Goal: Transaction & Acquisition: Purchase product/service

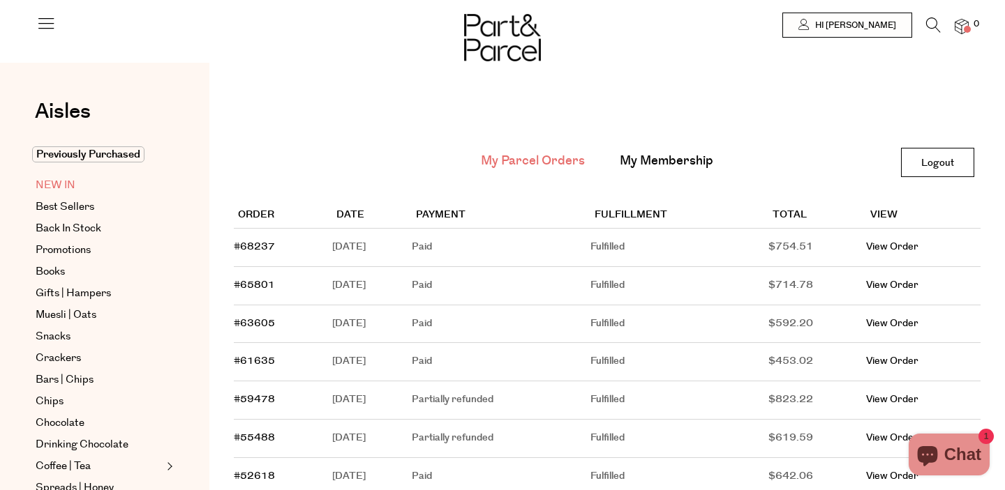
click at [80, 181] on link "NEW IN" at bounding box center [99, 185] width 127 height 17
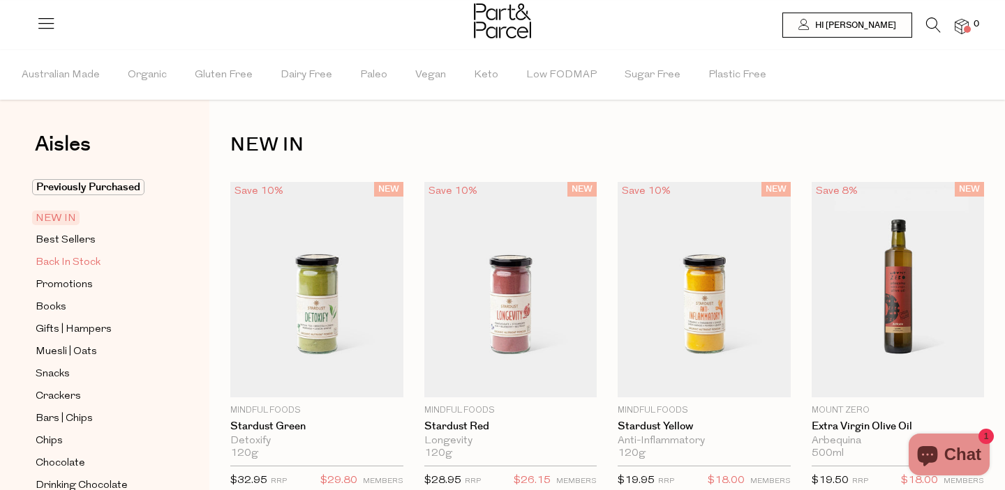
click at [89, 262] on span "Back In Stock" at bounding box center [68, 263] width 65 height 17
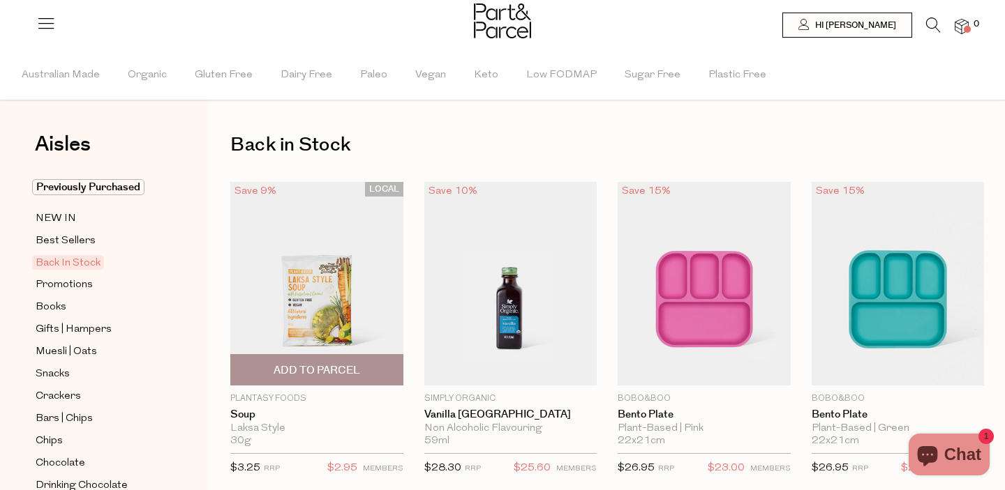
click at [298, 285] on img at bounding box center [316, 284] width 173 height 204
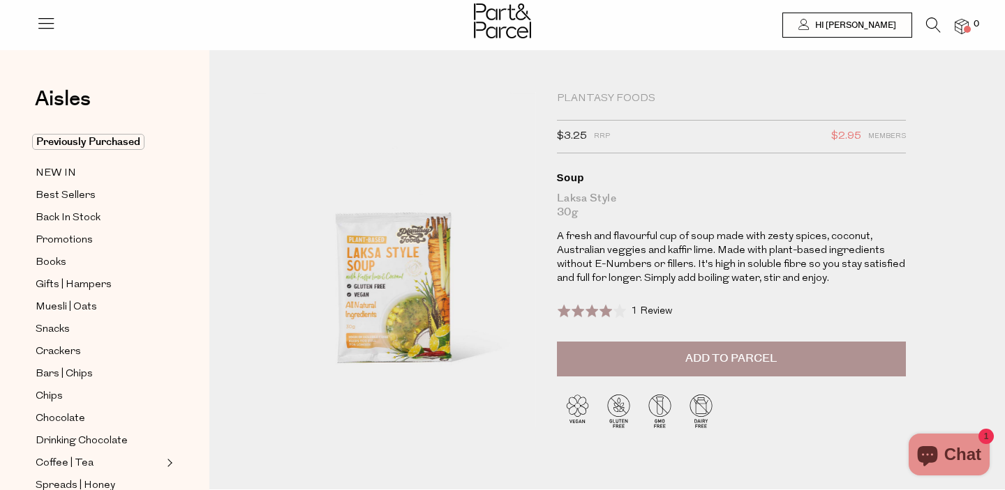
click at [716, 358] on span "Add to Parcel" at bounding box center [730, 359] width 91 height 16
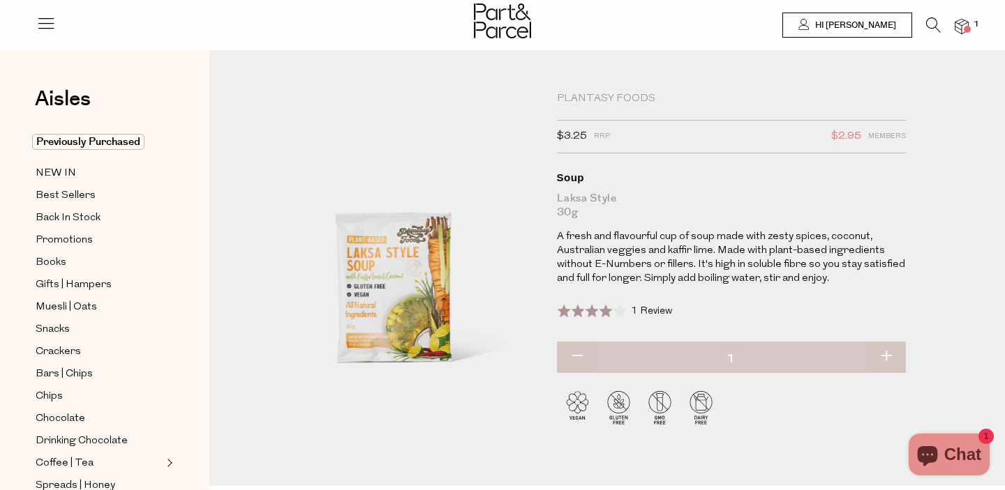
click at [891, 361] on button "button" at bounding box center [886, 357] width 40 height 31
type input "2"
click at [938, 19] on icon at bounding box center [933, 24] width 15 height 15
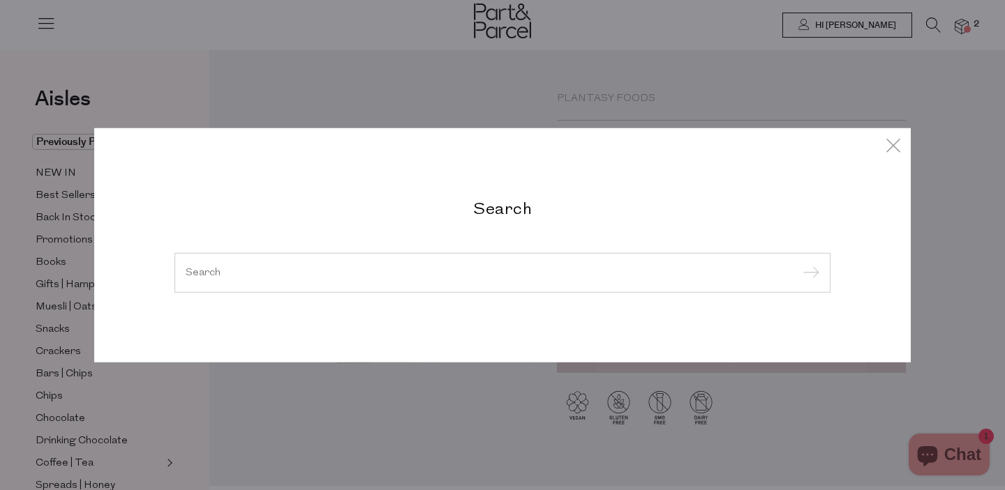
click at [61, 147] on div "Search" at bounding box center [502, 245] width 1005 height 490
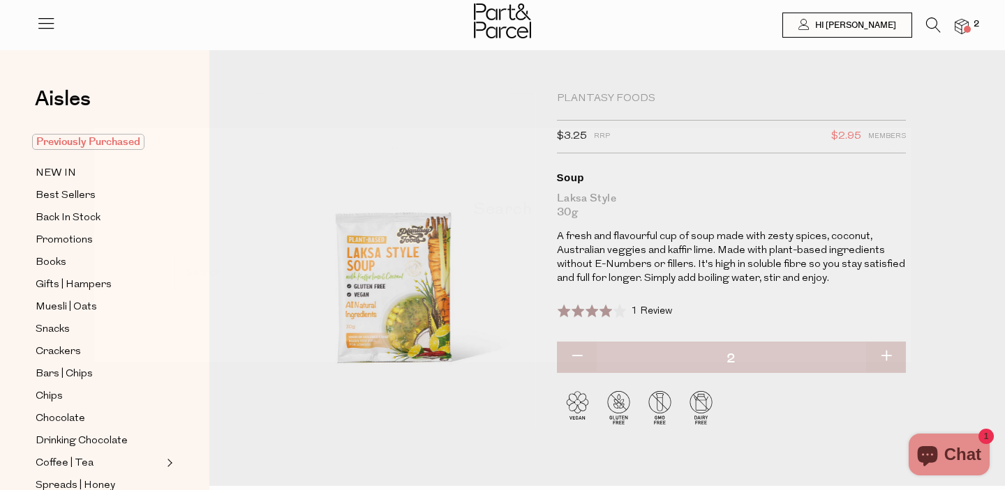
click at [61, 147] on span "Previously Purchased" at bounding box center [88, 142] width 112 height 16
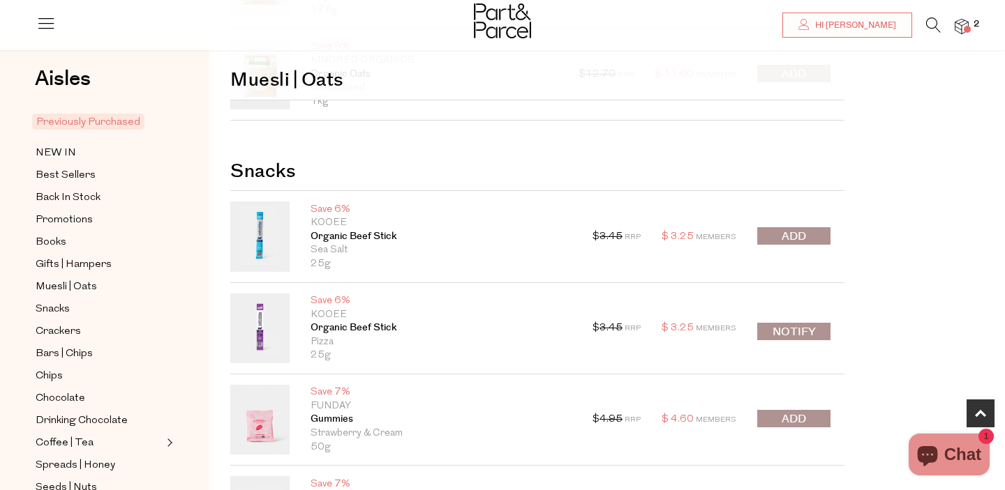
scroll to position [641, 0]
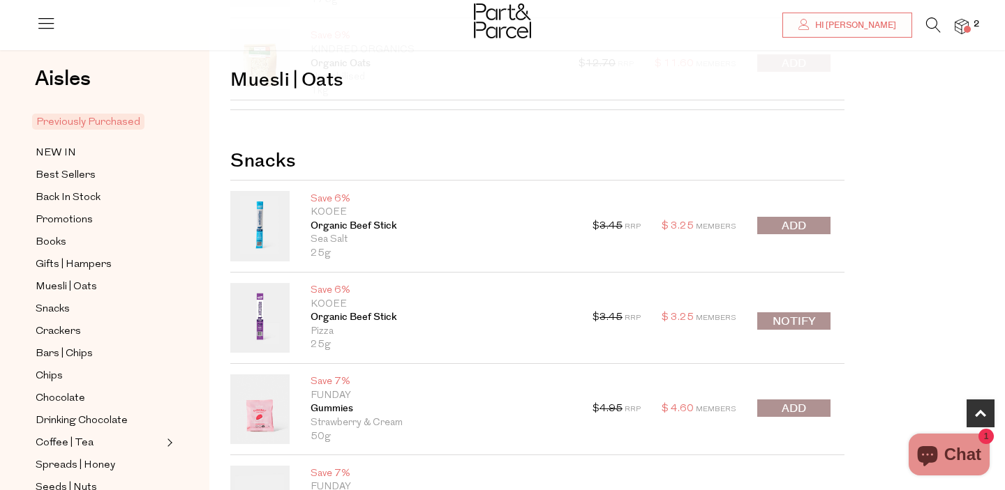
click at [819, 224] on button "submit" at bounding box center [793, 225] width 73 height 17
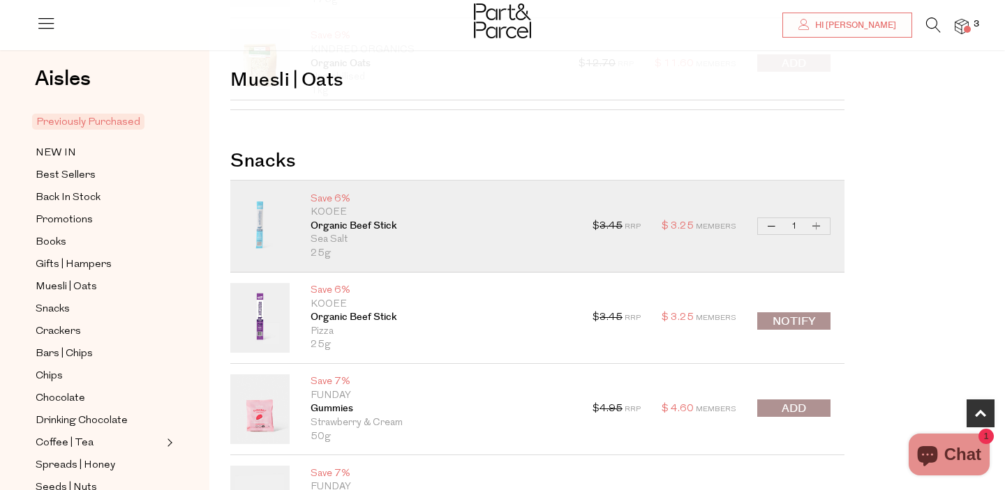
click at [819, 225] on button "Increase Organic Beef Stick" at bounding box center [816, 226] width 17 height 16
type input "2"
click at [819, 225] on button "Increase Organic Beef Stick" at bounding box center [816, 226] width 17 height 16
type input "3"
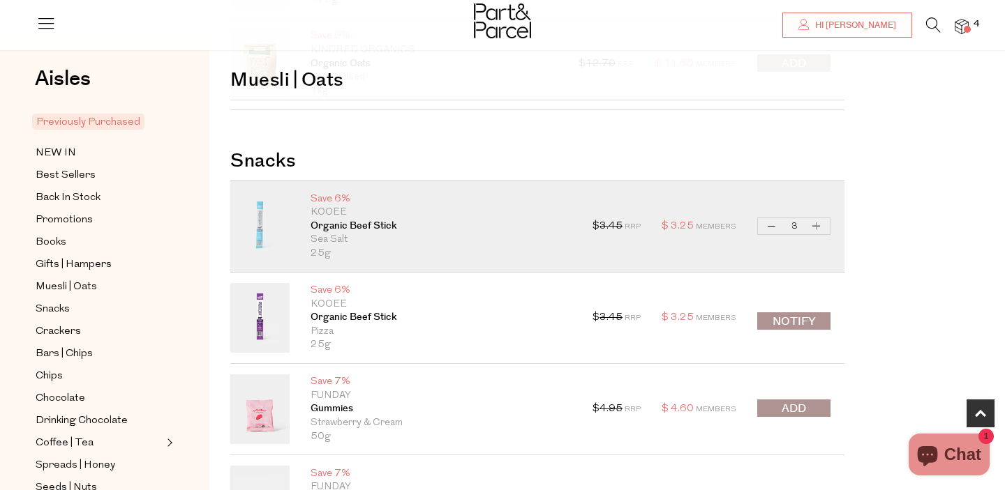
type input "3"
click at [819, 225] on button "Increase Organic Beef Stick" at bounding box center [816, 226] width 17 height 16
type input "4"
click at [819, 225] on button "Increase Organic Beef Stick" at bounding box center [816, 226] width 17 height 16
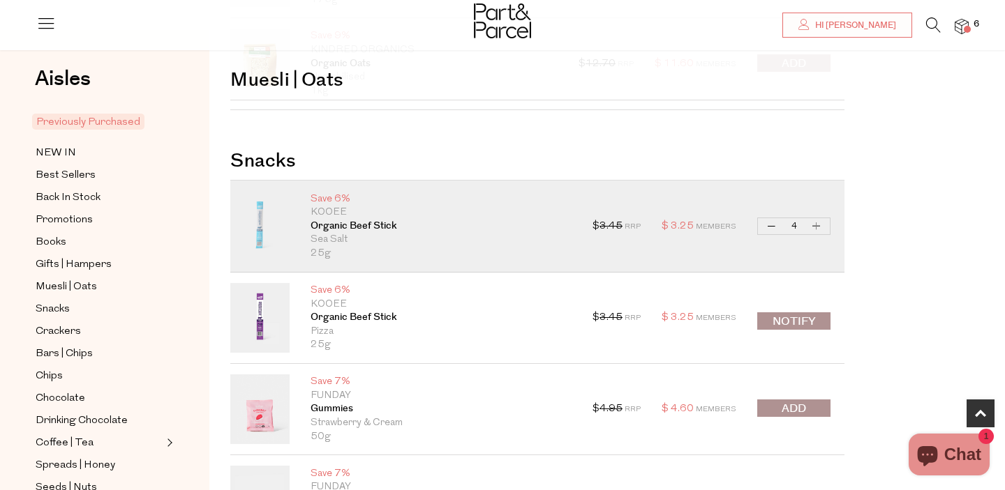
type input "5"
click at [819, 225] on button "Increase Organic Beef Stick" at bounding box center [816, 226] width 17 height 16
type input "6"
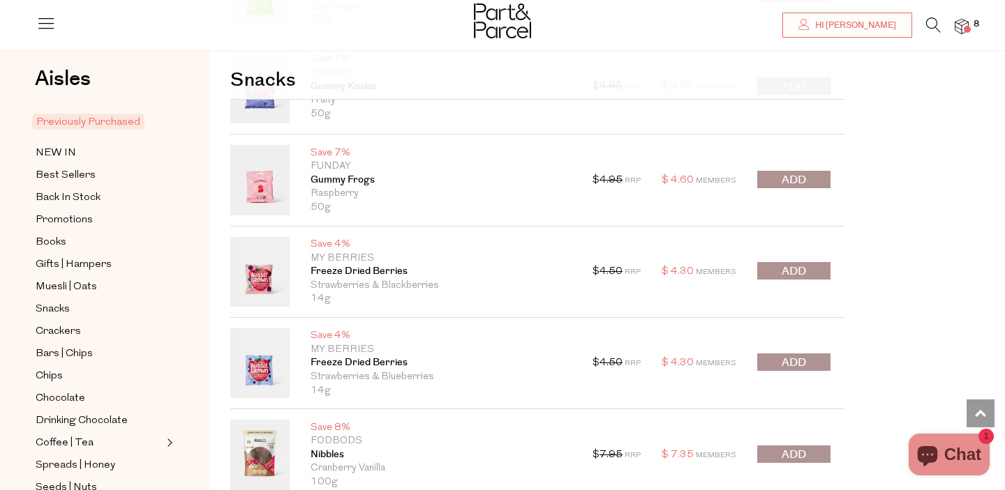
scroll to position [1332, 0]
click at [814, 183] on button "submit" at bounding box center [793, 180] width 73 height 17
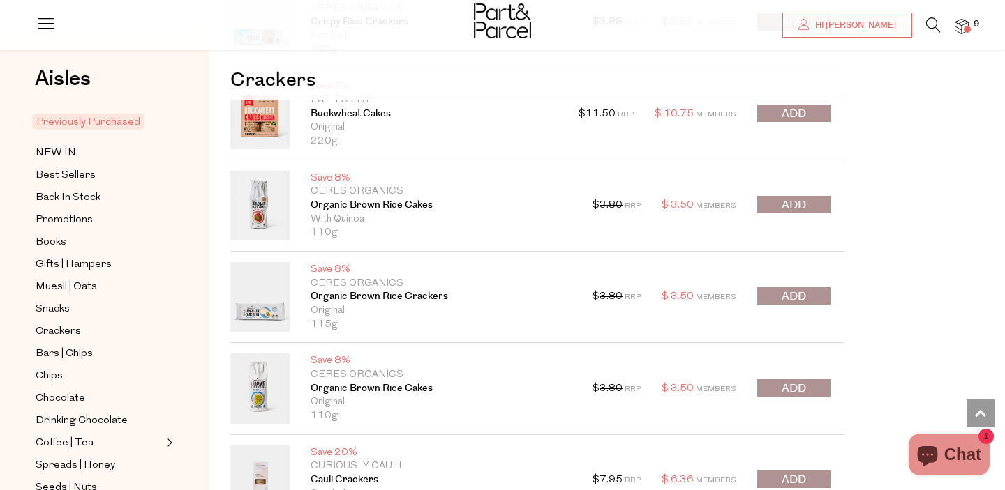
scroll to position [3026, 0]
click at [786, 207] on span "submit" at bounding box center [793, 206] width 24 height 16
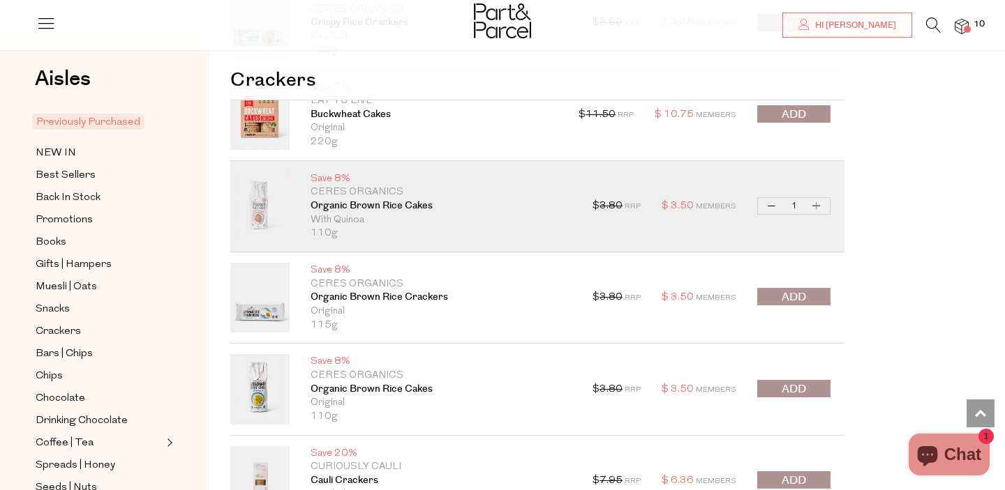
click at [813, 211] on button "Increase Organic Brown Rice Cakes" at bounding box center [816, 206] width 17 height 16
type input "2"
click at [812, 212] on button "Increase Organic Brown Rice Cakes" at bounding box center [816, 206] width 17 height 16
type input "3"
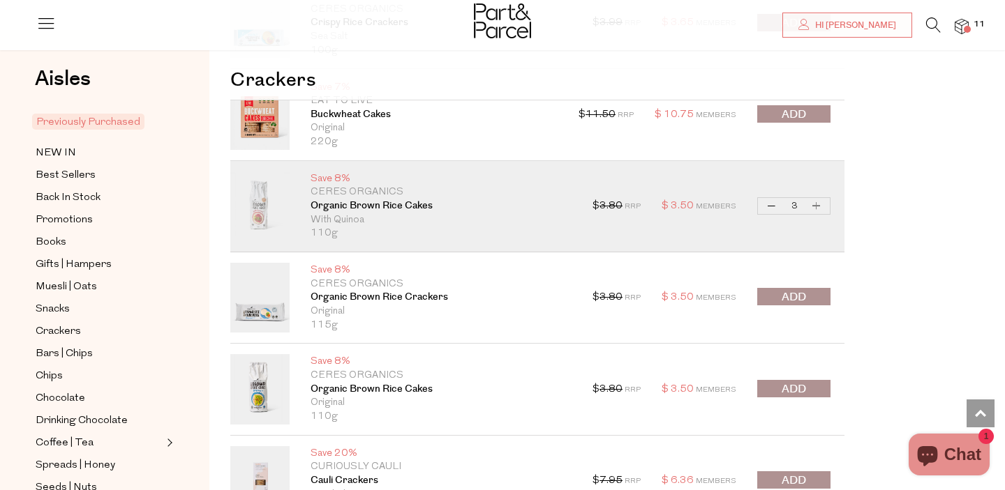
type input "3"
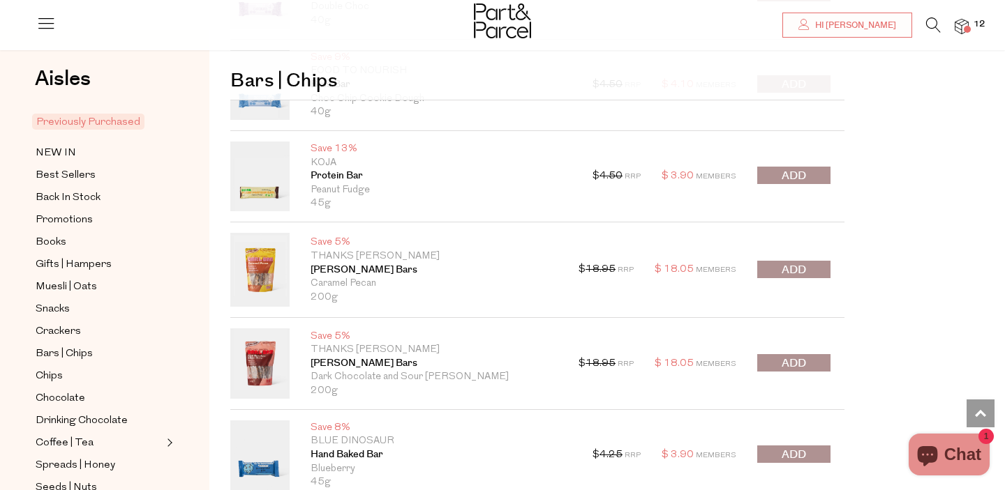
scroll to position [4133, 0]
click at [791, 361] on span "submit" at bounding box center [793, 365] width 24 height 16
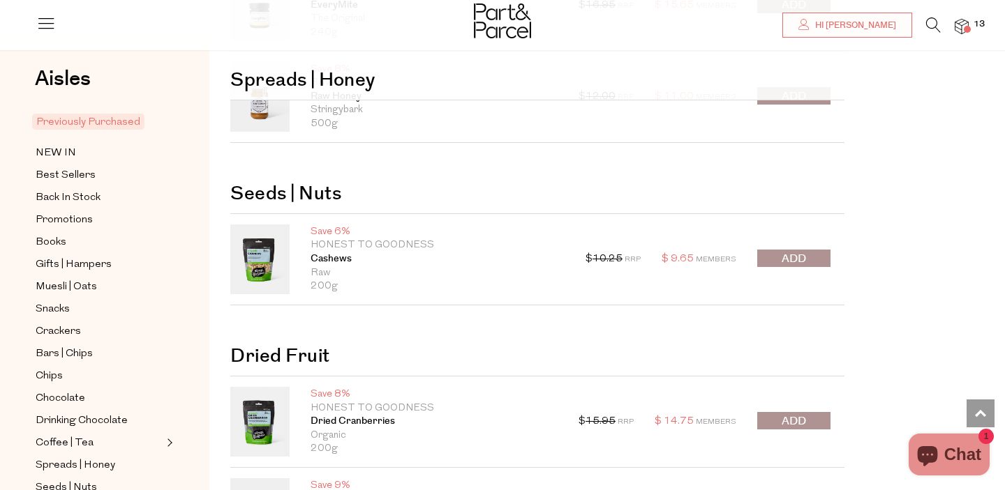
scroll to position [5991, 0]
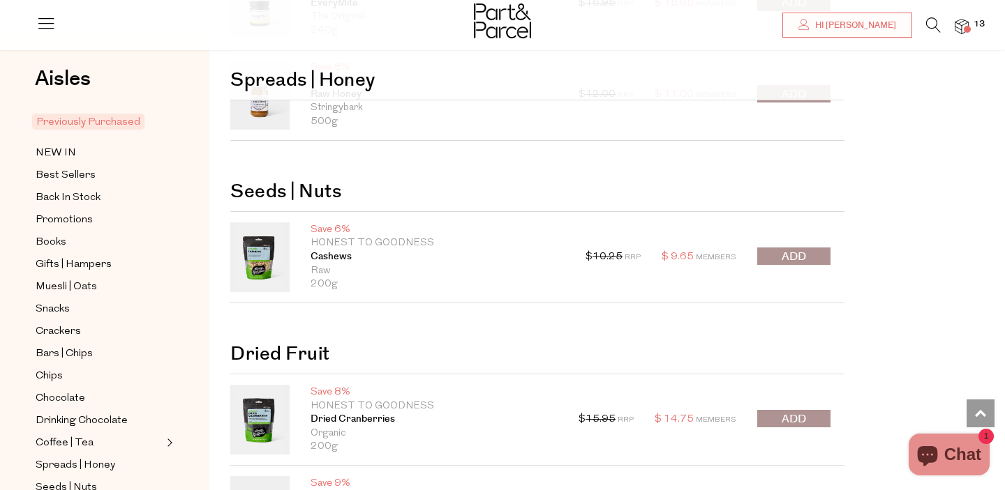
click at [784, 260] on span "submit" at bounding box center [793, 257] width 24 height 16
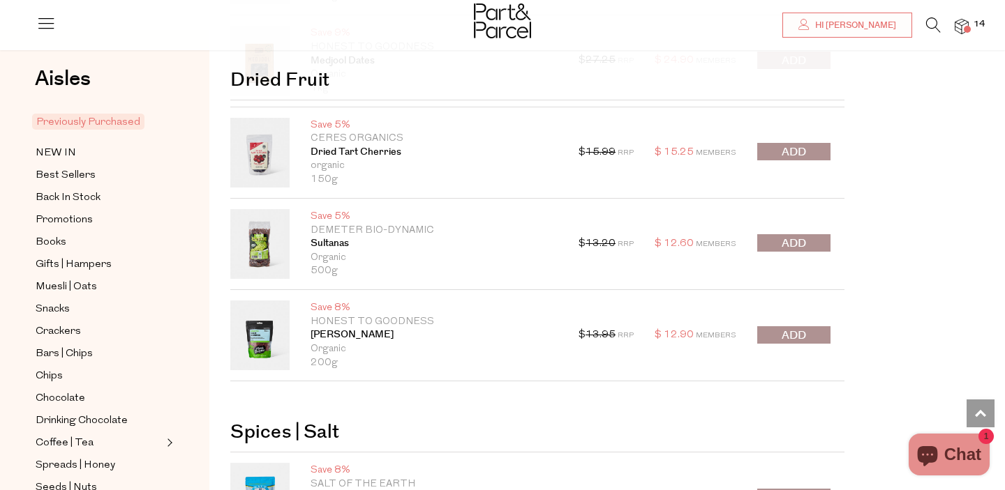
scroll to position [6448, 0]
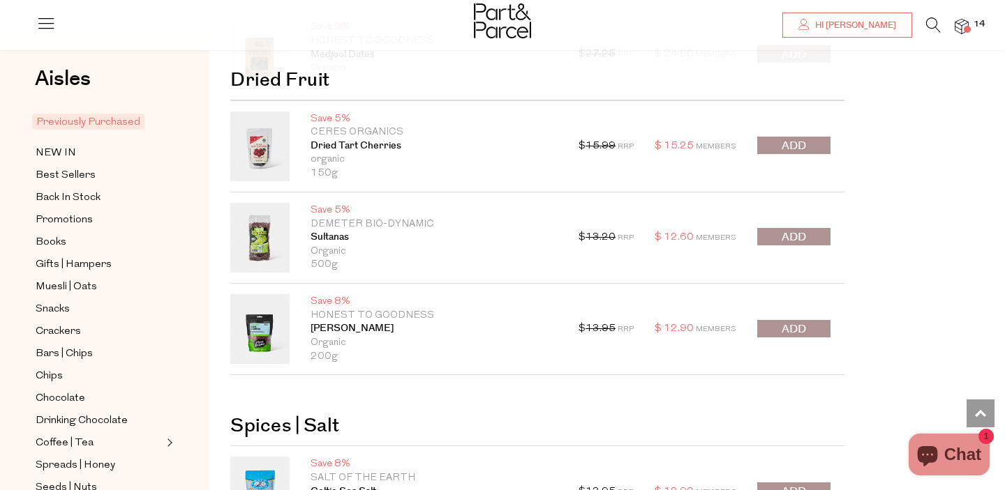
click at [813, 233] on button "submit" at bounding box center [793, 236] width 73 height 17
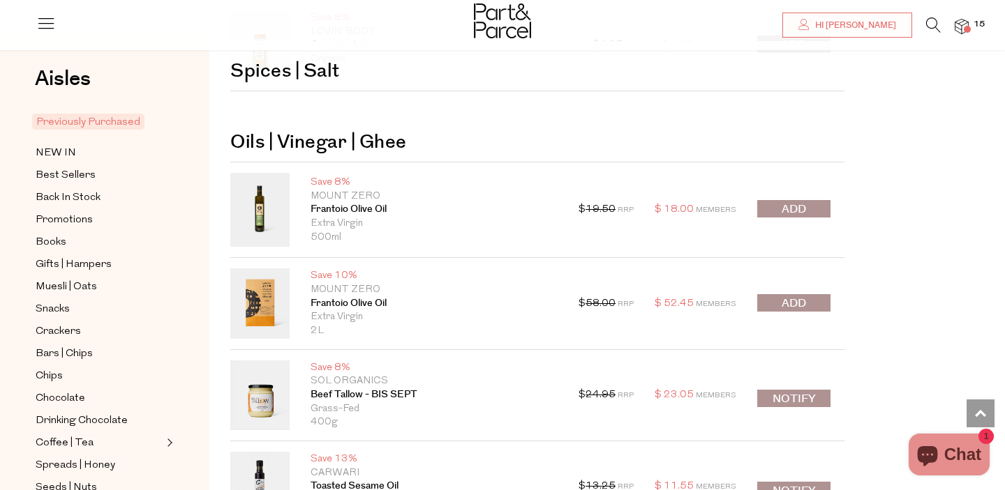
scroll to position [7993, 0]
click at [788, 305] on span "submit" at bounding box center [793, 304] width 24 height 16
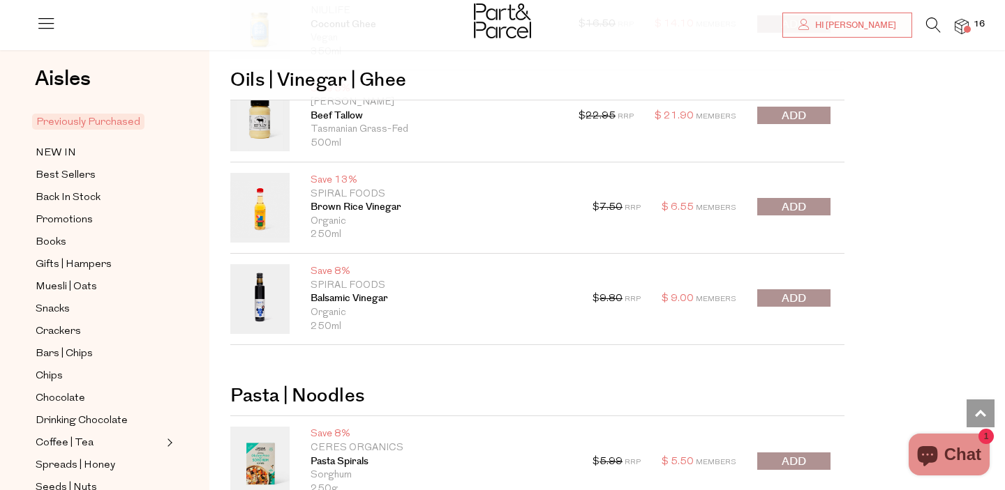
scroll to position [8553, 0]
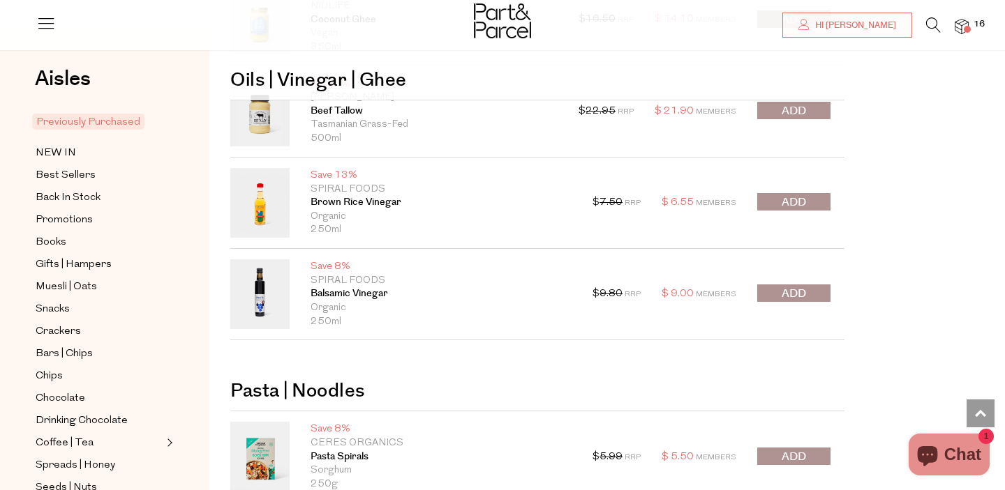
click at [804, 291] on span "submit" at bounding box center [793, 294] width 24 height 16
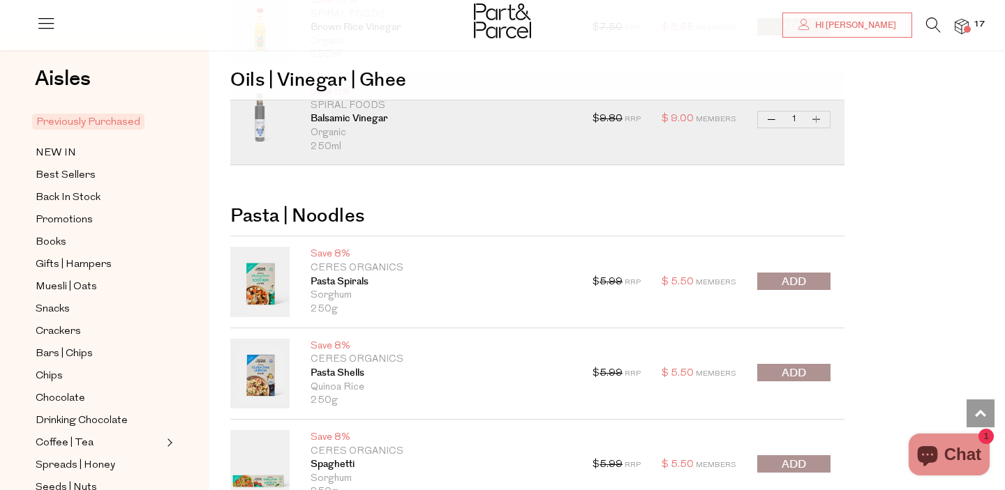
scroll to position [8721, 0]
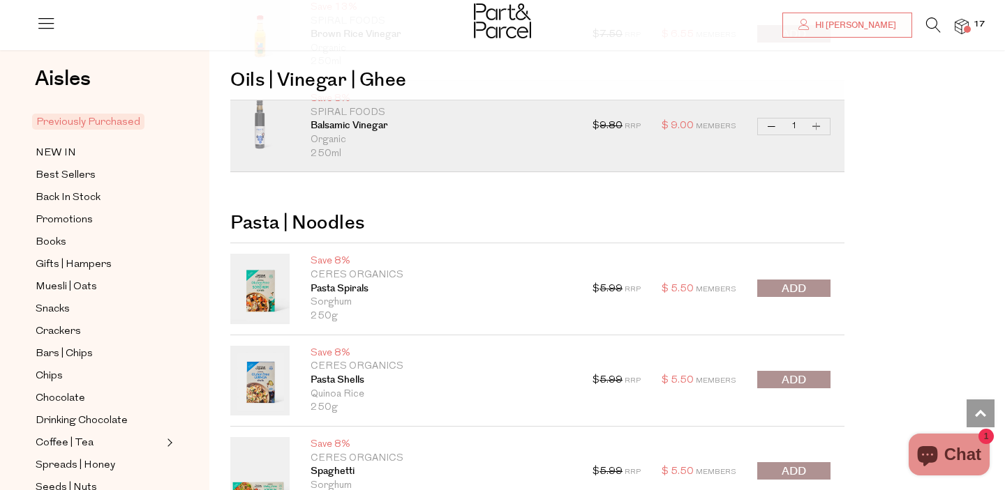
click at [820, 123] on button "Increase Balsamic Vinegar" at bounding box center [816, 127] width 17 height 16
type input "2"
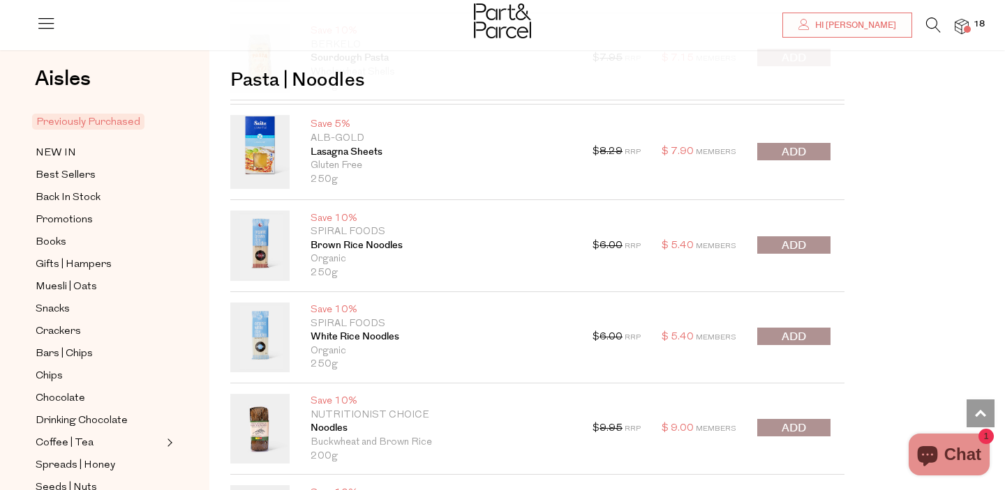
scroll to position [9774, 0]
click at [783, 345] on span "submit" at bounding box center [793, 339] width 24 height 16
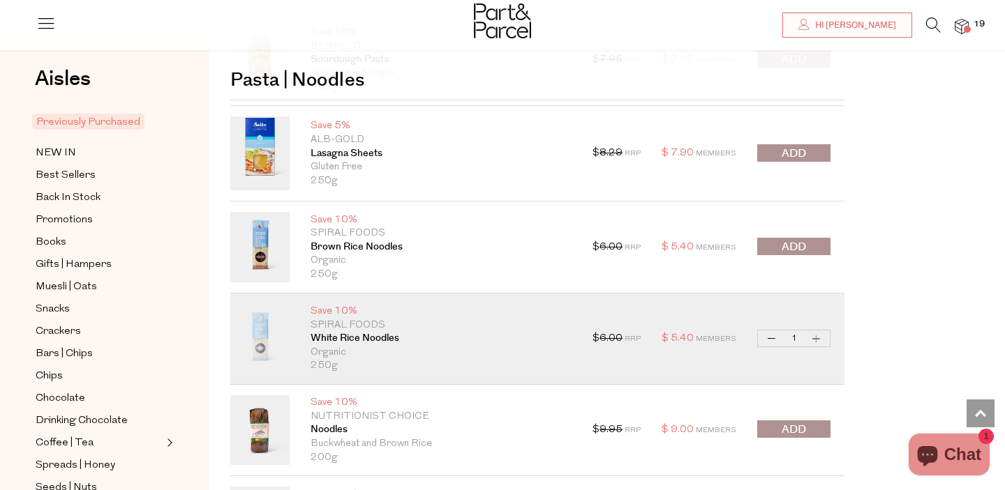
click at [819, 340] on button "Increase White Rice Noodles" at bounding box center [816, 339] width 17 height 16
type input "2"
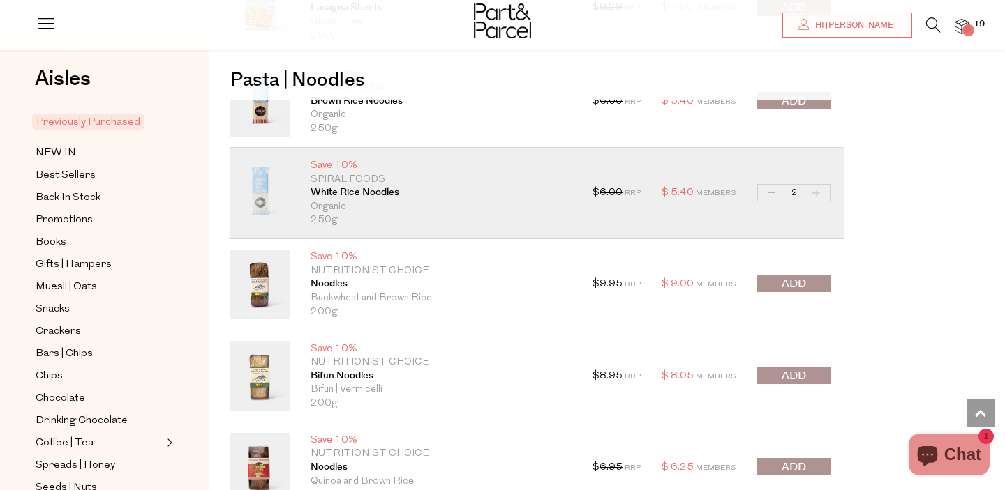
scroll to position [9918, 0]
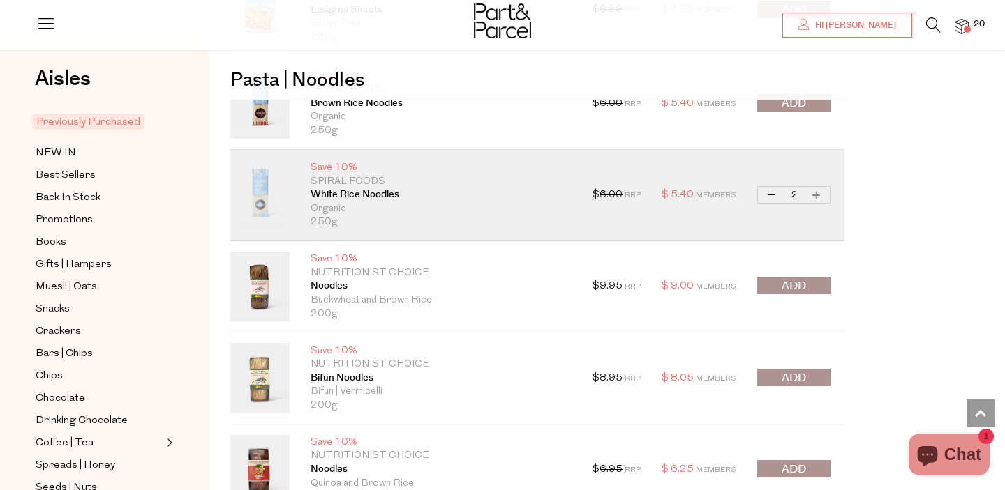
click at [778, 370] on button "submit" at bounding box center [793, 377] width 73 height 17
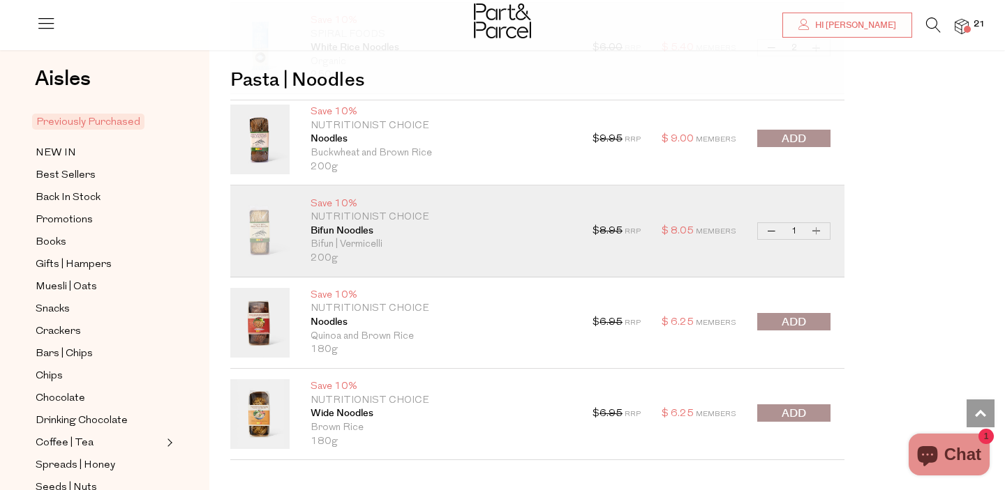
scroll to position [10065, 0]
click at [772, 330] on button "submit" at bounding box center [793, 322] width 73 height 17
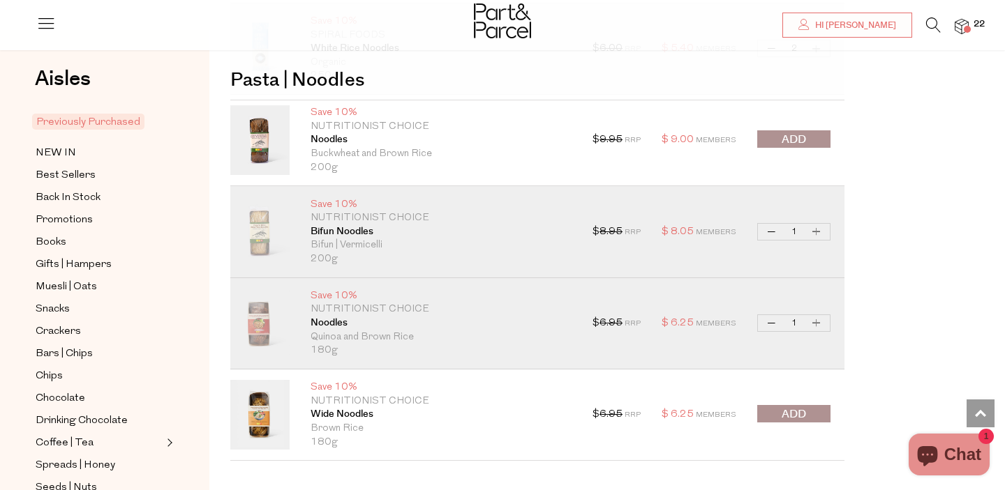
click at [767, 326] on button "Decrease Noodles" at bounding box center [771, 323] width 17 height 16
type input "0"
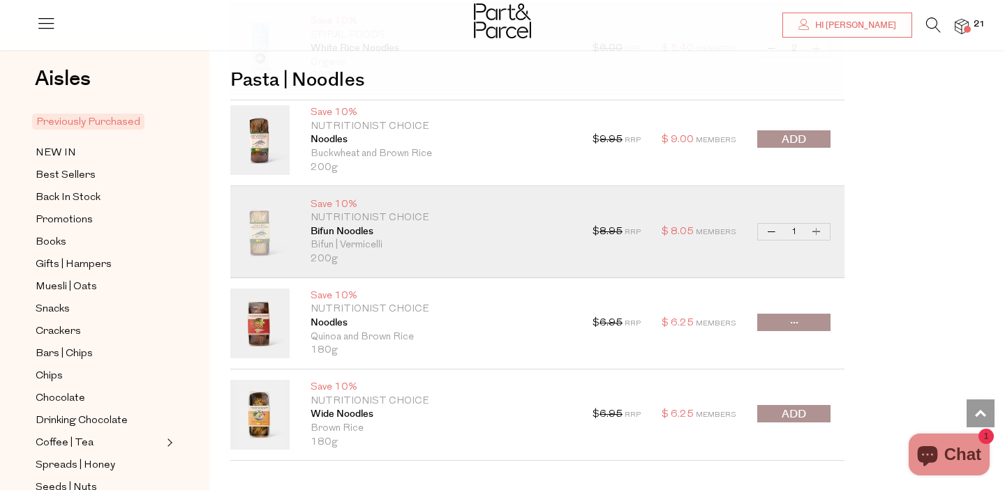
click at [794, 412] on span "submit" at bounding box center [793, 415] width 24 height 16
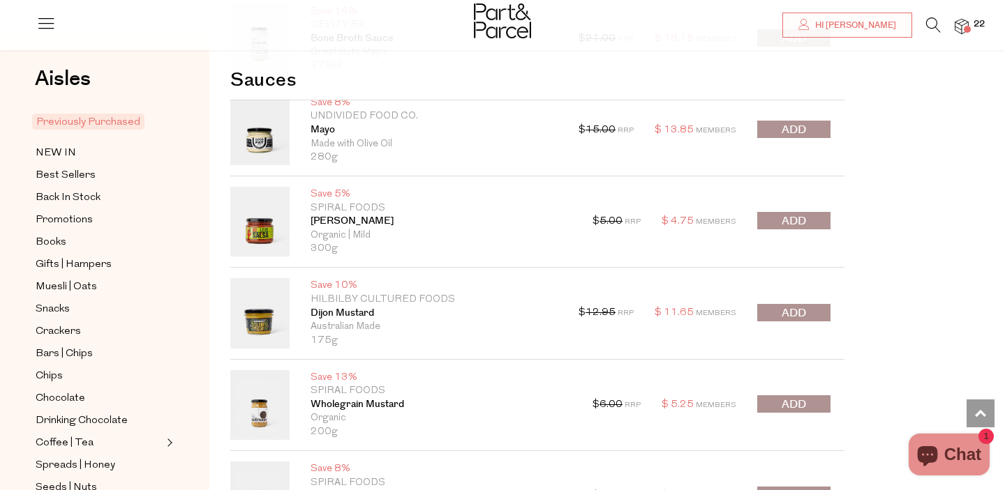
scroll to position [10969, 0]
click at [795, 137] on span "submit" at bounding box center [793, 131] width 24 height 16
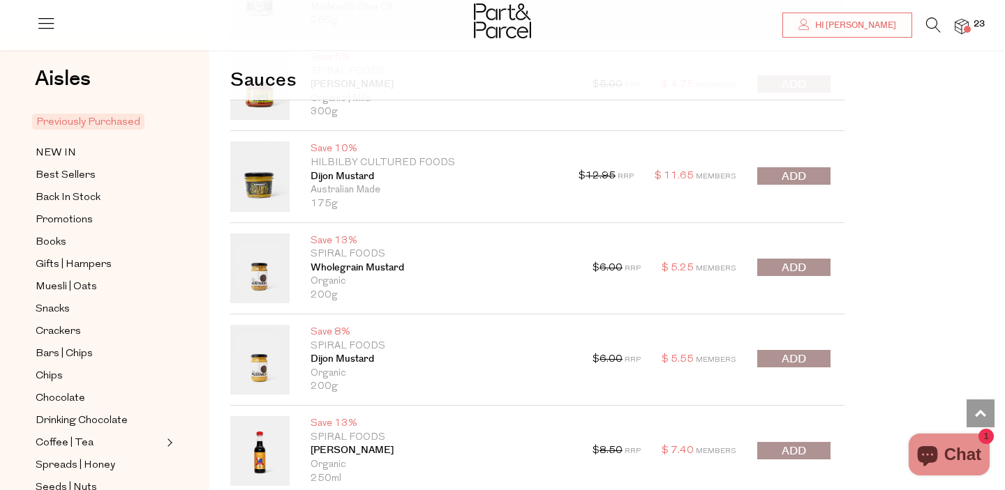
scroll to position [11029, 0]
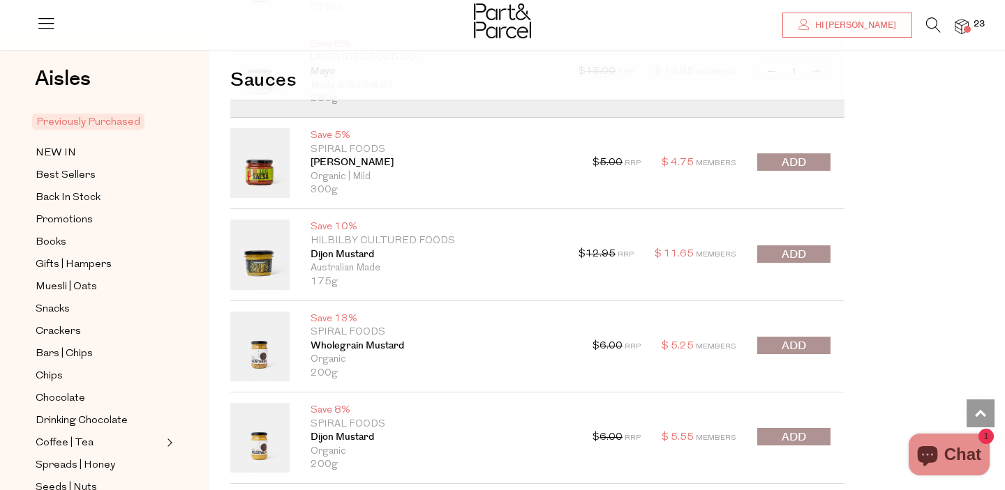
click at [806, 165] on button "submit" at bounding box center [793, 161] width 73 height 17
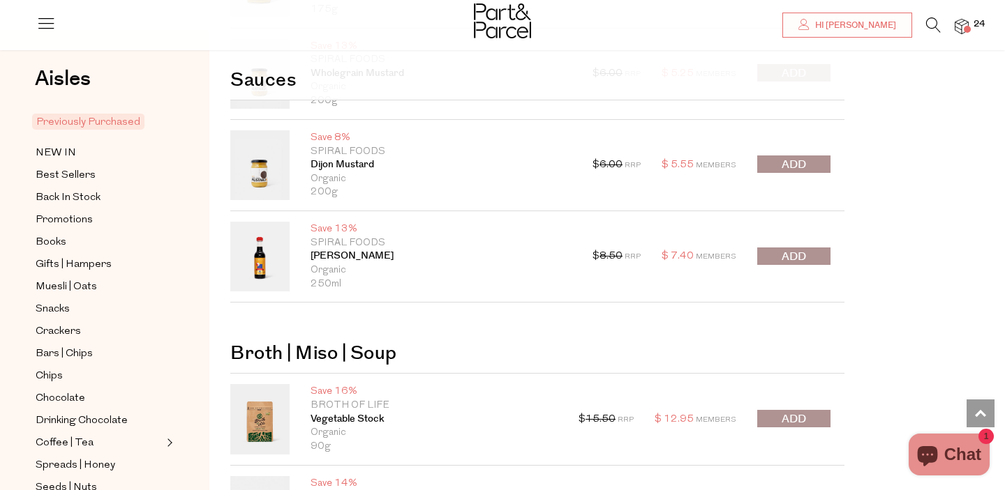
scroll to position [11351, 0]
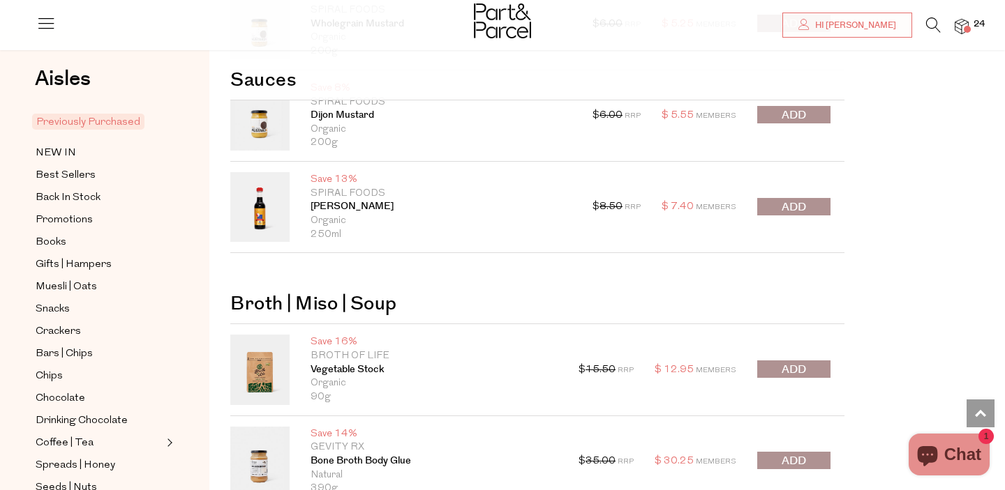
click at [767, 209] on button "submit" at bounding box center [793, 206] width 73 height 17
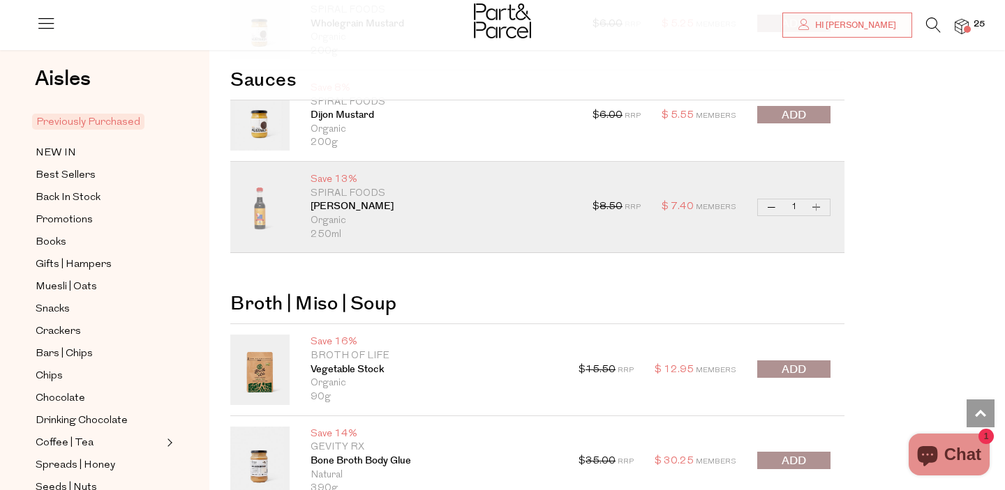
click at [771, 204] on button "Decrease Tamari" at bounding box center [771, 208] width 17 height 16
type input "0"
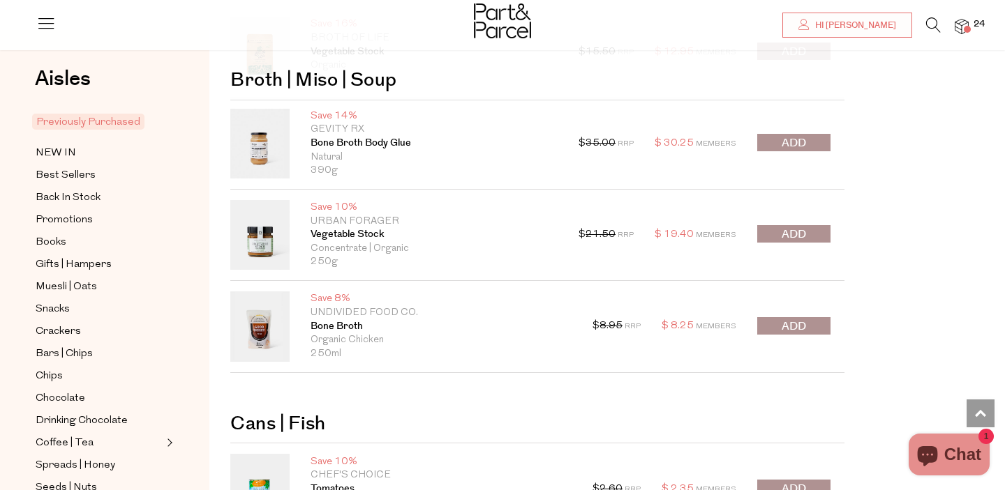
scroll to position [11678, 0]
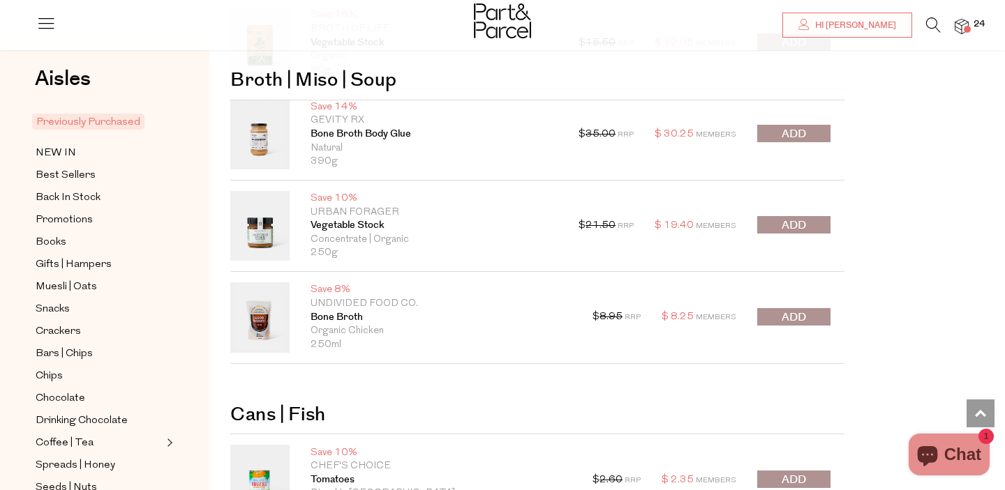
click at [803, 137] on span "submit" at bounding box center [793, 134] width 24 height 16
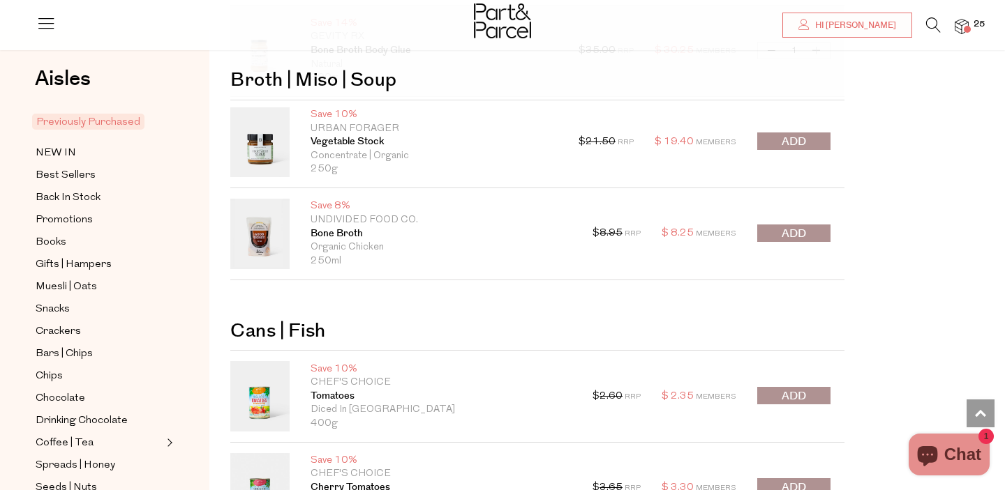
scroll to position [11765, 0]
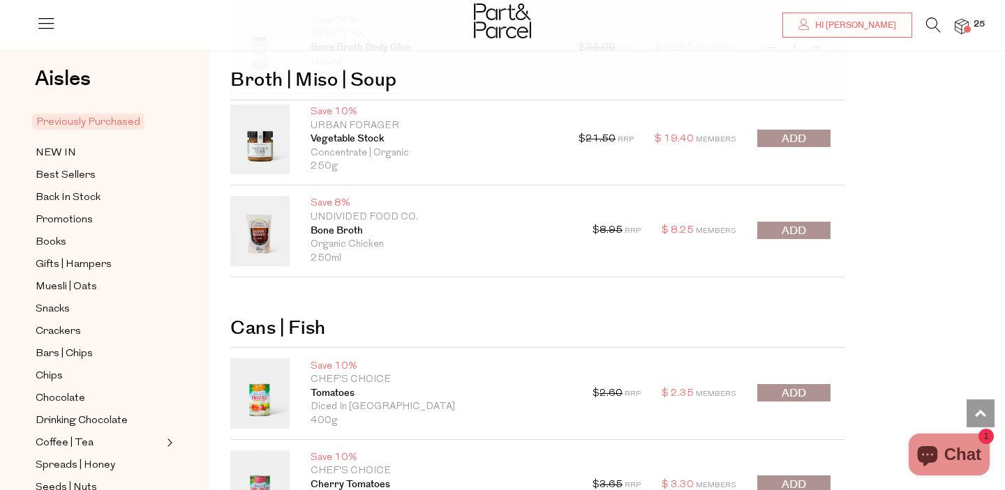
click at [798, 234] on span "submit" at bounding box center [793, 231] width 24 height 16
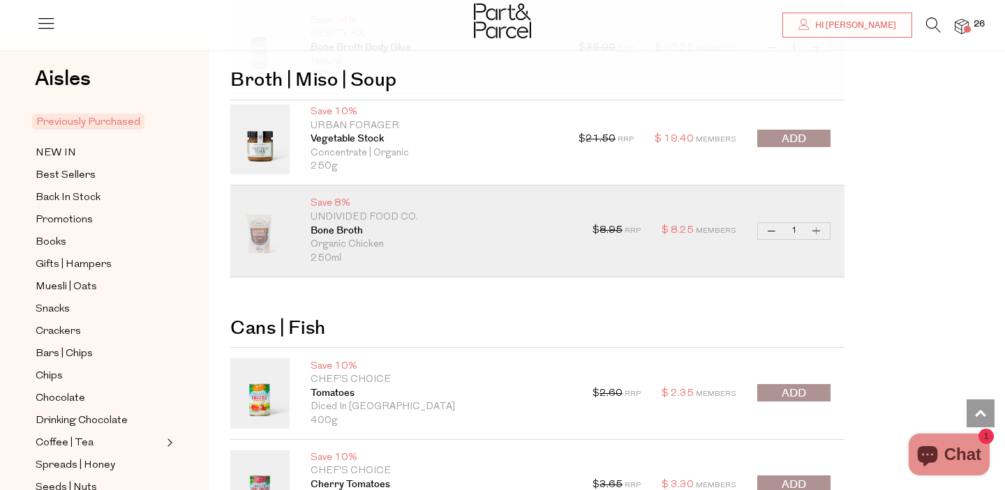
click at [818, 234] on button "Increase Bone Broth" at bounding box center [816, 231] width 17 height 16
type input "2"
click at [771, 236] on button "Decrease Bone Broth" at bounding box center [771, 231] width 17 height 16
type input "1"
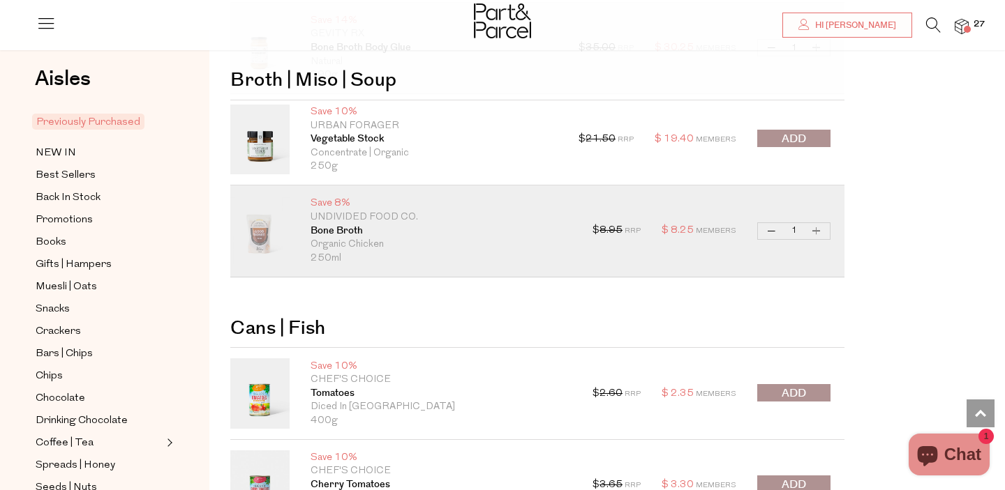
type input "1"
click at [814, 234] on button "Increase Bone Broth" at bounding box center [816, 231] width 17 height 16
type input "3"
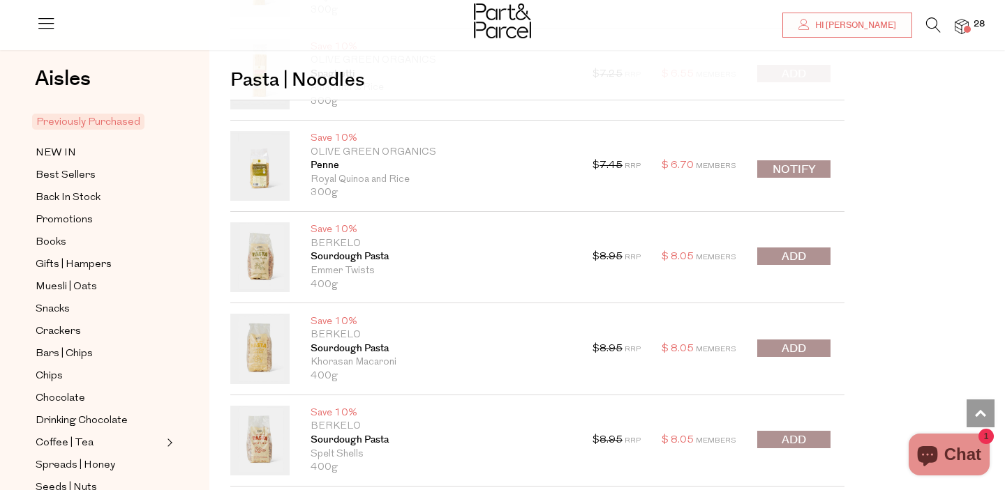
scroll to position [9299, 0]
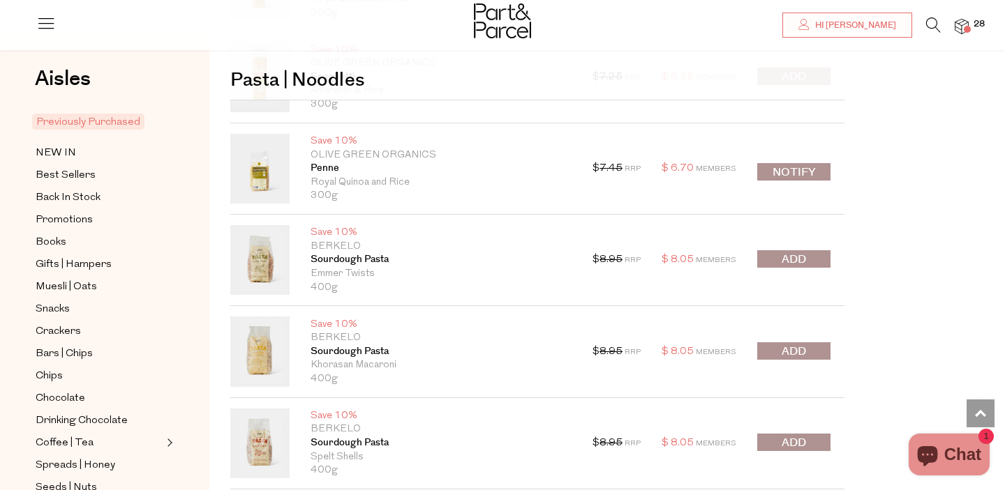
click at [816, 352] on button "submit" at bounding box center [793, 351] width 73 height 17
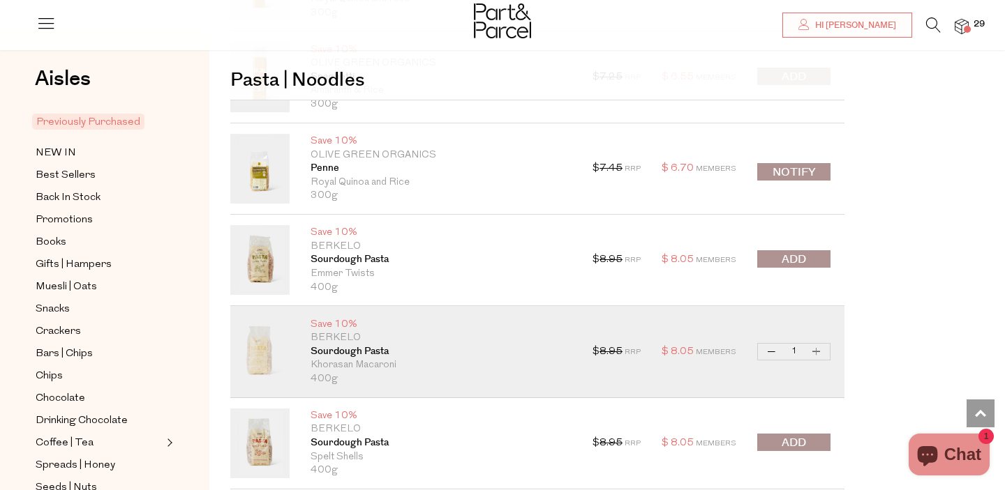
click at [765, 354] on button "Decrease Sourdough Pasta" at bounding box center [771, 352] width 17 height 16
type input "0"
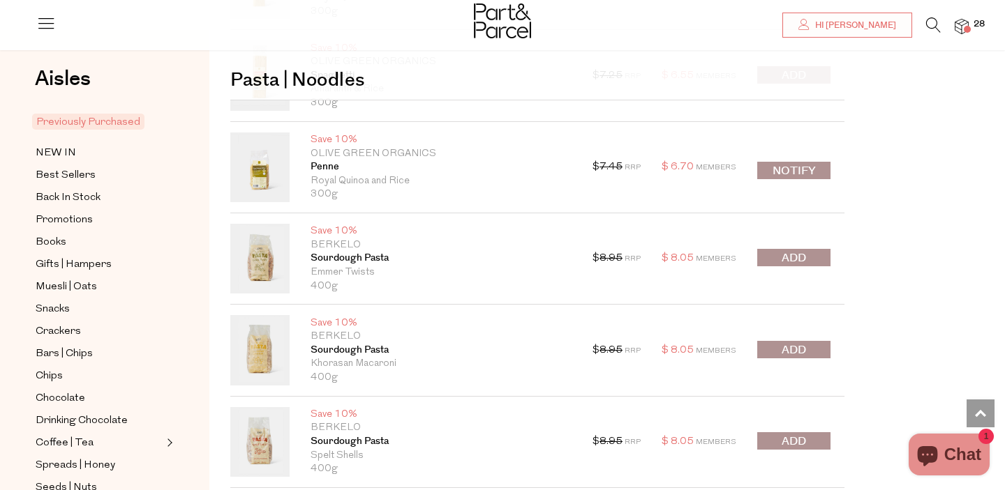
scroll to position [9304, 0]
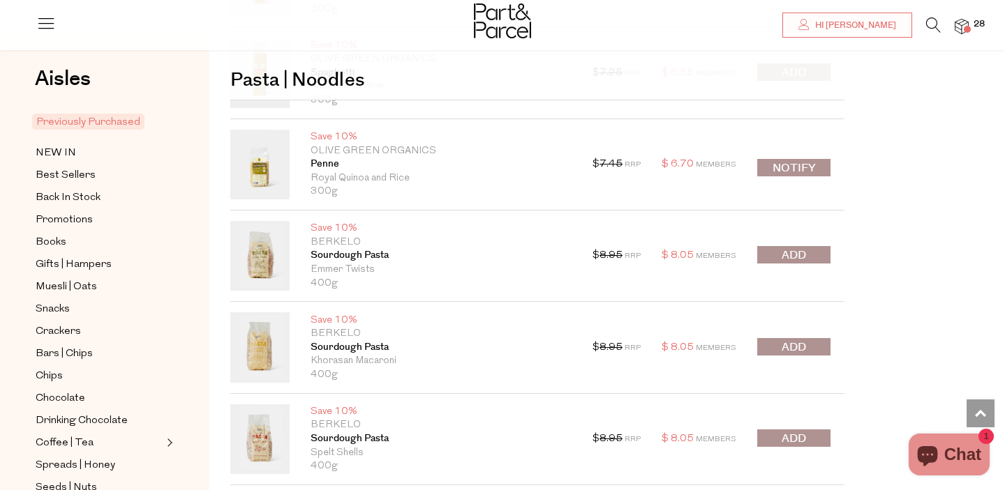
click at [261, 347] on link at bounding box center [259, 348] width 59 height 70
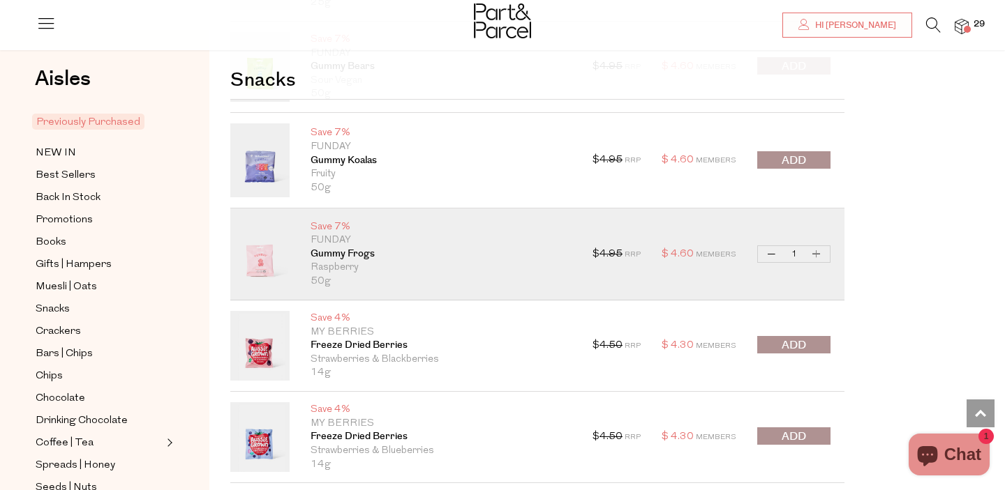
scroll to position [1344, 0]
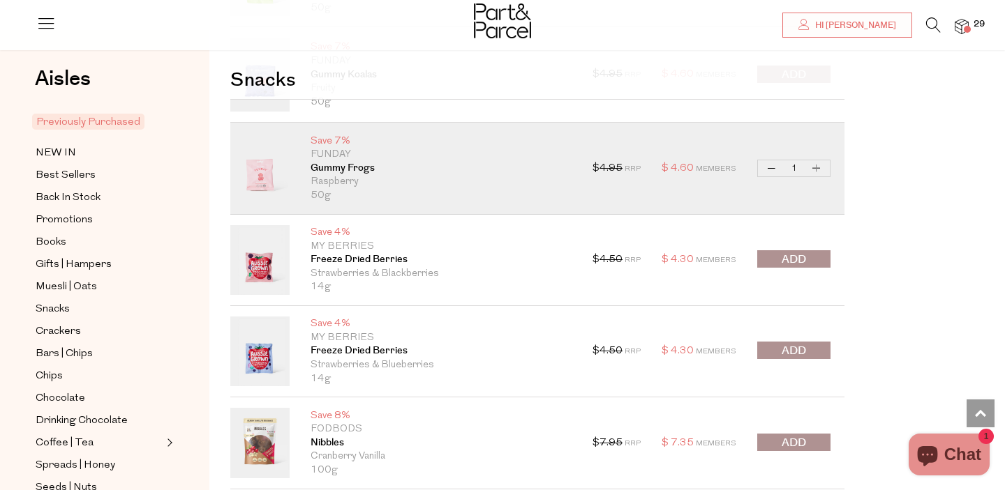
click at [815, 262] on button "submit" at bounding box center [793, 258] width 73 height 17
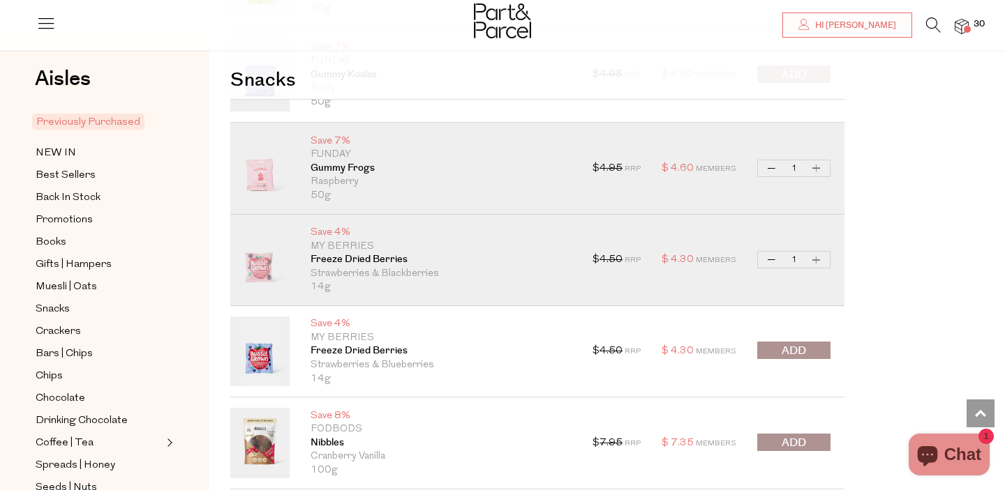
click at [818, 262] on button "Increase Freeze Dried Berries" at bounding box center [816, 260] width 17 height 16
type input "2"
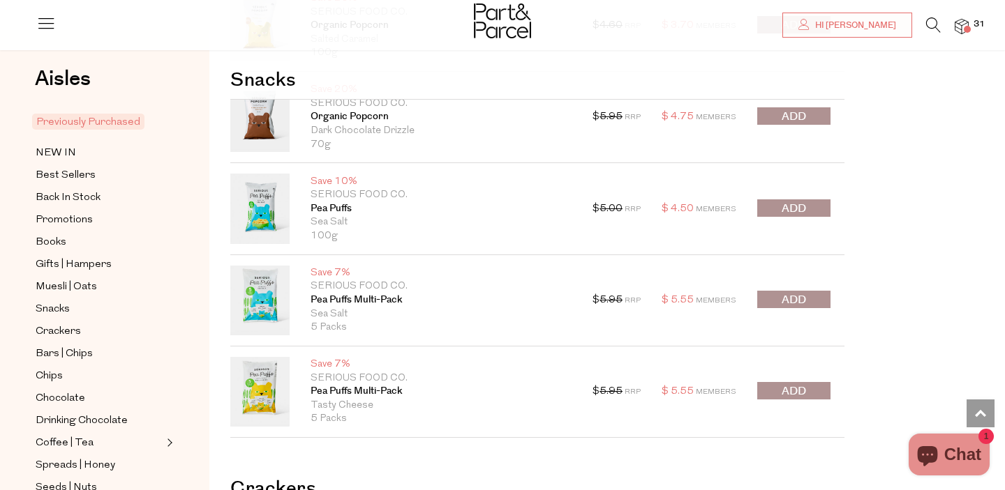
scroll to position [2538, 0]
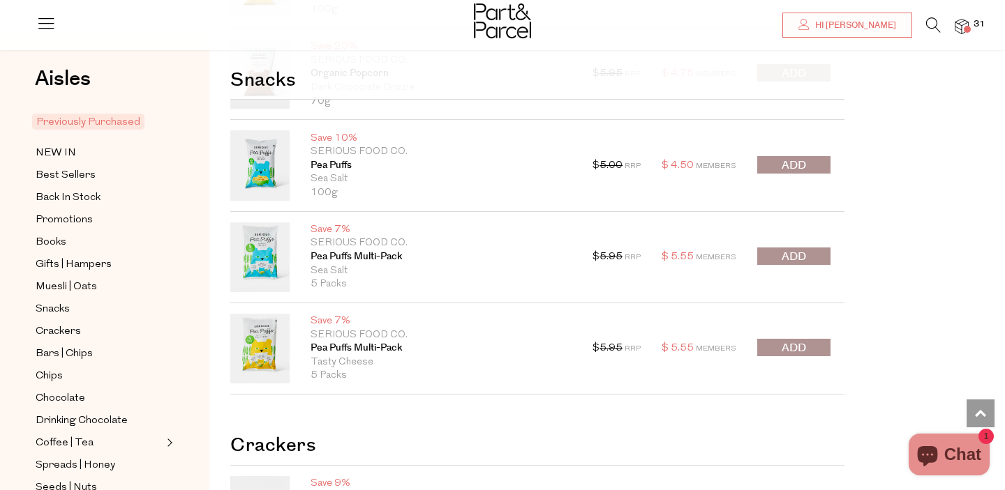
click at [783, 163] on span "submit" at bounding box center [793, 166] width 24 height 16
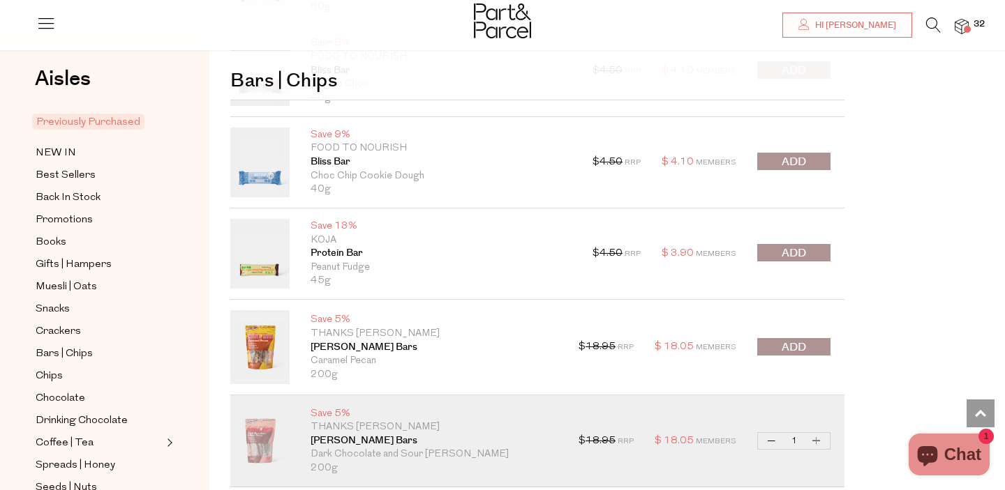
scroll to position [4121, 0]
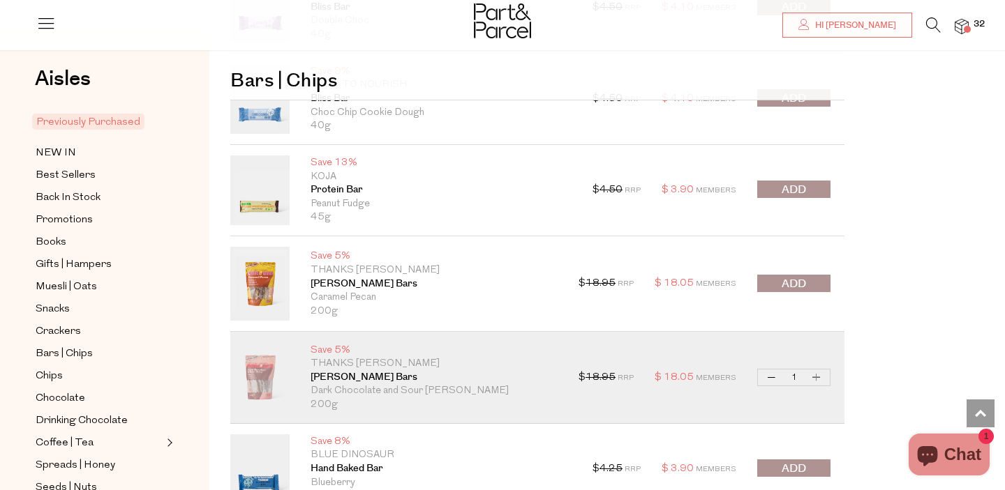
click at [769, 375] on button "Decrease Darl Bars" at bounding box center [771, 378] width 17 height 16
type input "0"
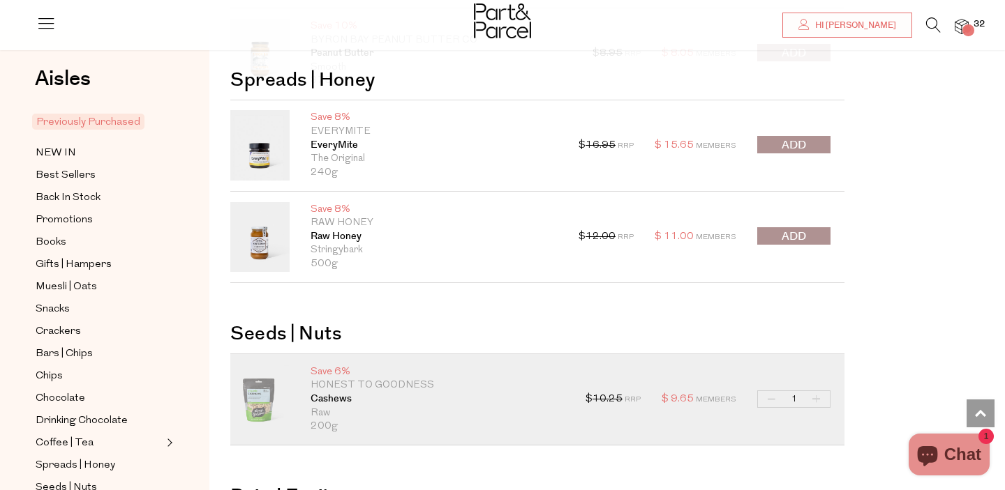
scroll to position [5852, 0]
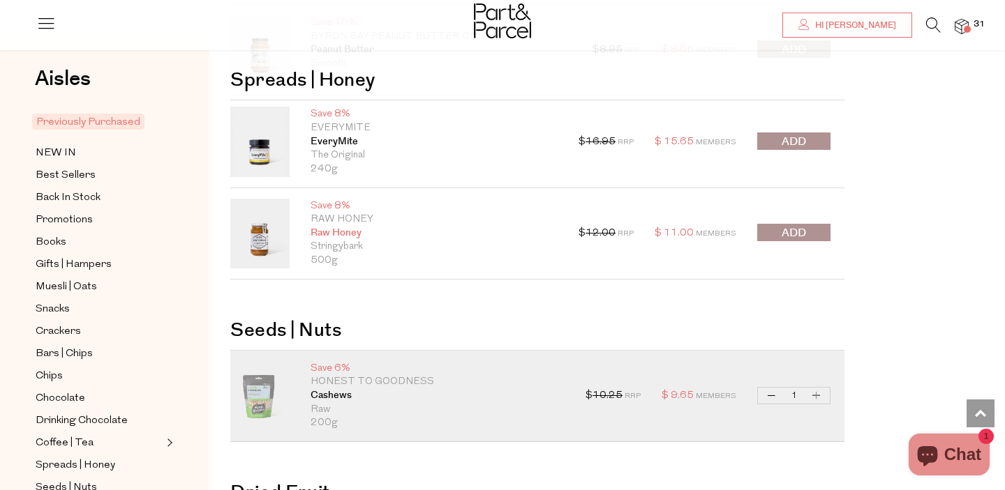
click at [354, 229] on link "Raw Honey" at bounding box center [433, 234] width 247 height 14
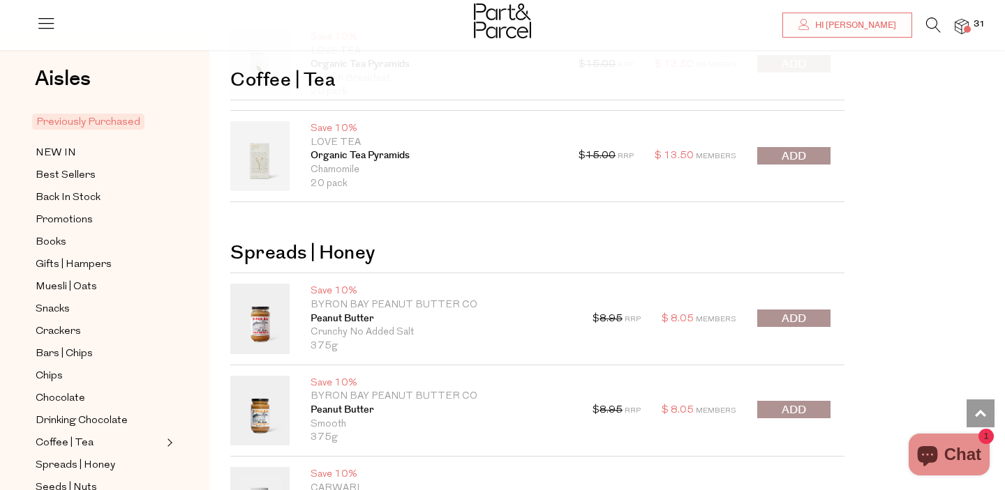
scroll to position [5216, 0]
click at [766, 159] on button "submit" at bounding box center [793, 157] width 73 height 17
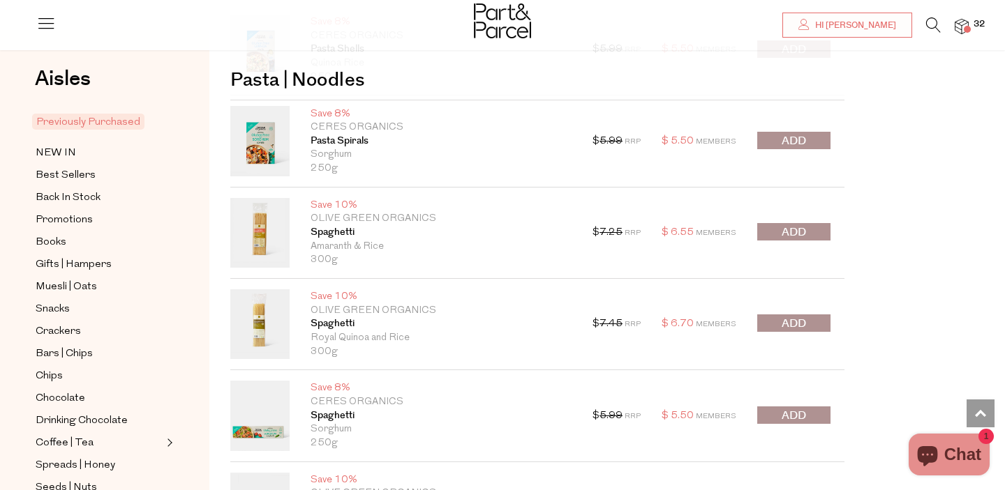
scroll to position [8960, 0]
click at [775, 329] on button "submit" at bounding box center [793, 324] width 73 height 17
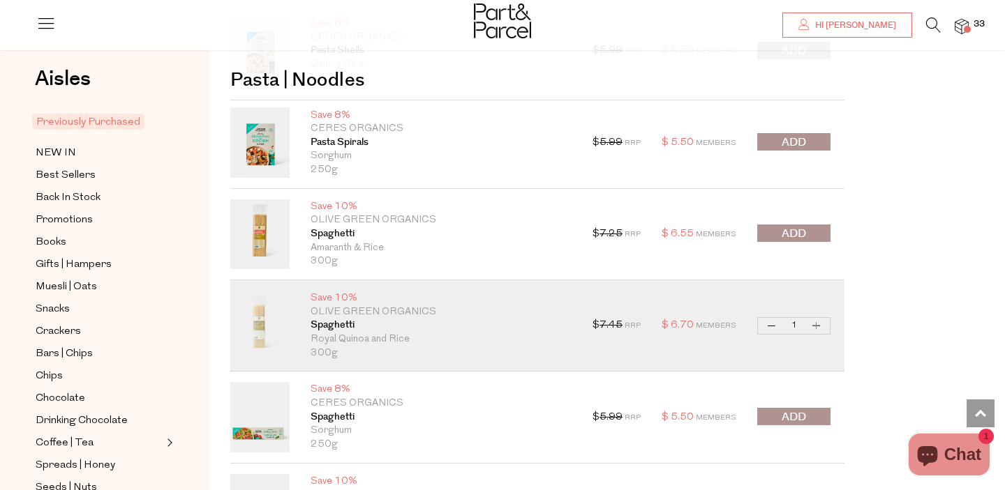
click at [813, 326] on button "Increase Spaghetti" at bounding box center [816, 326] width 17 height 16
type input "2"
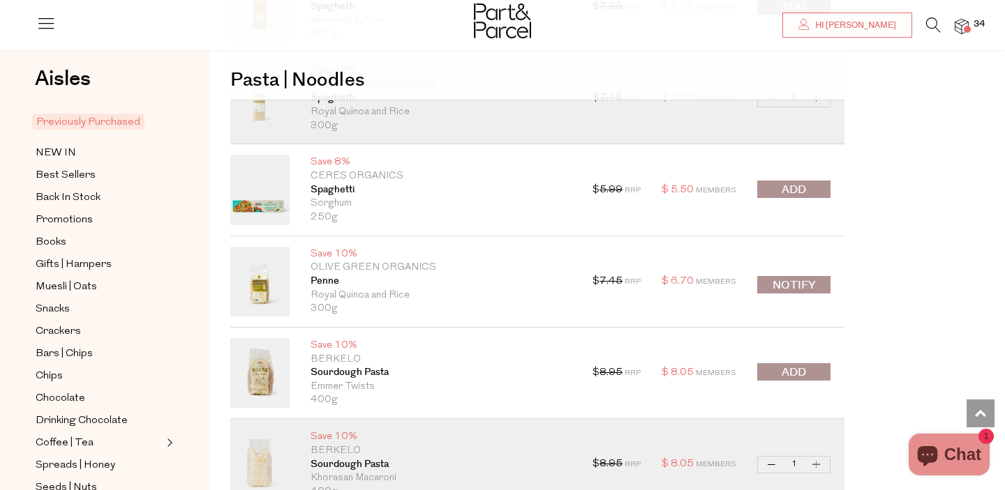
scroll to position [9186, 0]
click at [809, 294] on button "Notify" at bounding box center [793, 286] width 73 height 17
type input "Notify when available"
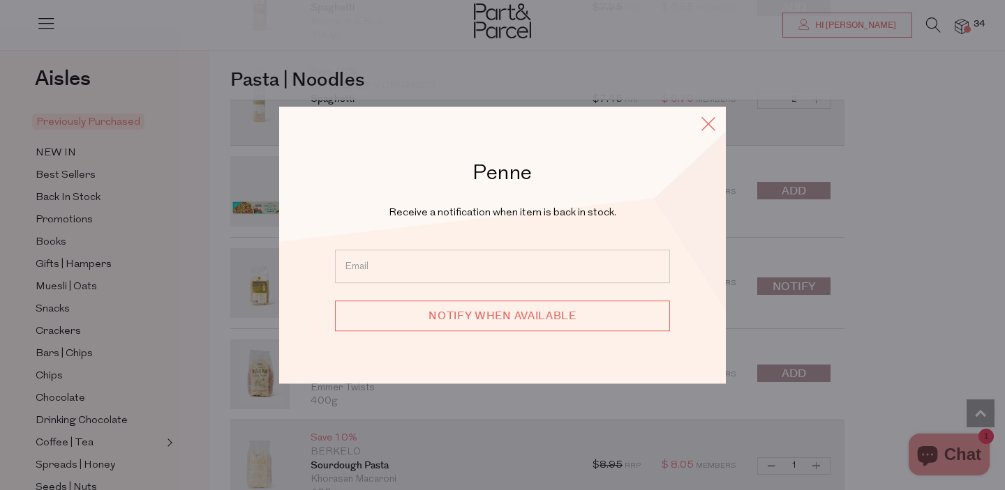
click at [703, 121] on icon at bounding box center [708, 124] width 21 height 20
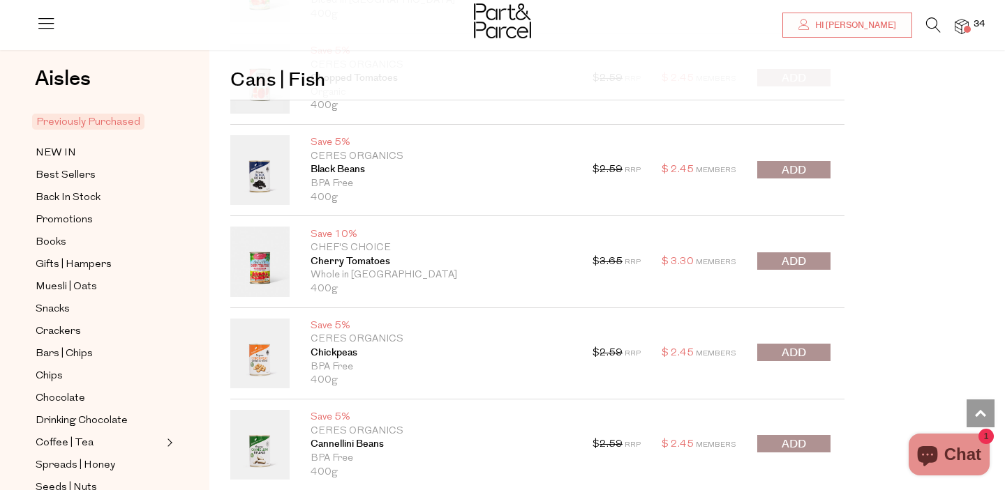
scroll to position [12176, 0]
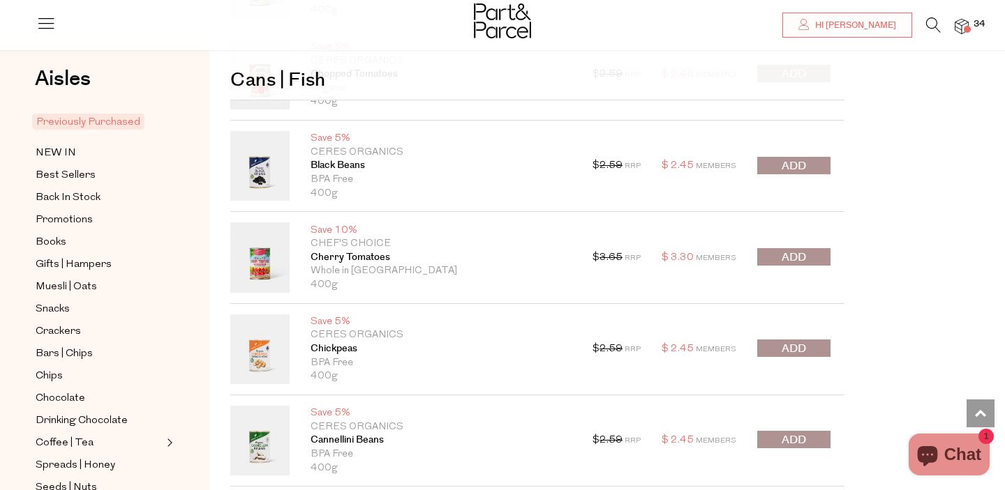
click at [804, 158] on span "submit" at bounding box center [793, 166] width 24 height 16
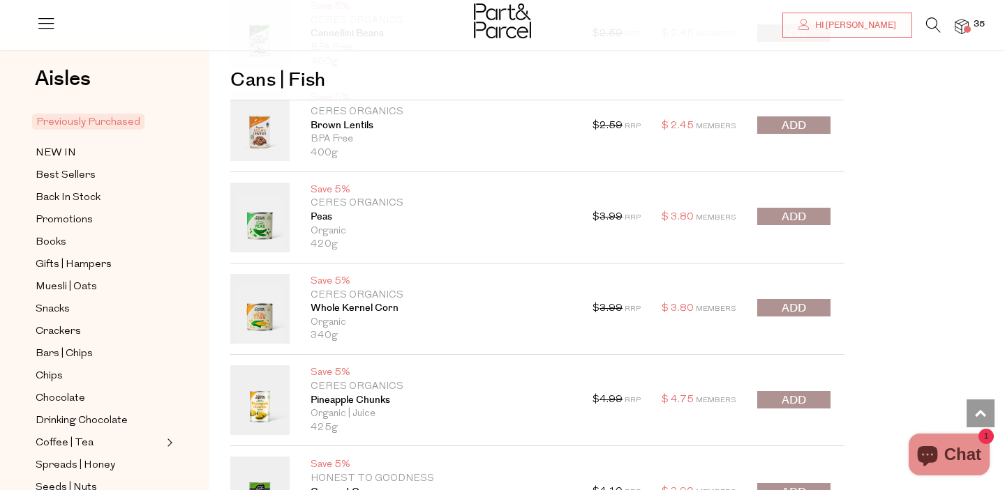
scroll to position [12582, 0]
click at [813, 308] on button "submit" at bounding box center [793, 308] width 73 height 17
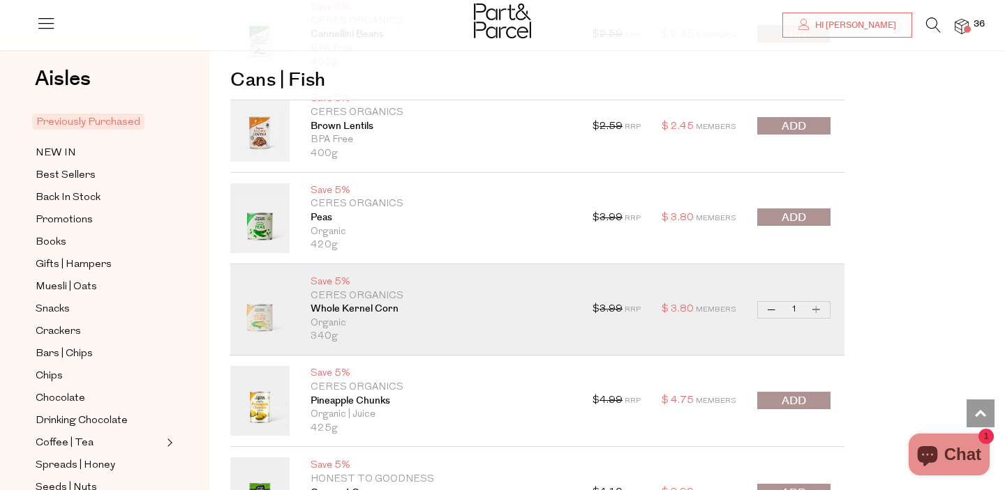
click at [818, 310] on button "Increase Whole Kernel Corn" at bounding box center [816, 310] width 17 height 16
type input "2"
click at [783, 404] on span "submit" at bounding box center [793, 401] width 24 height 16
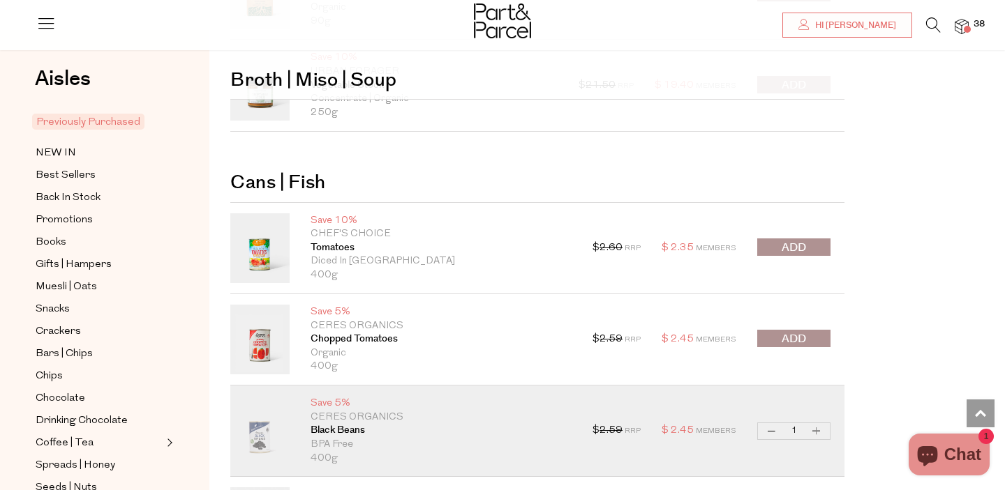
scroll to position [11918, 0]
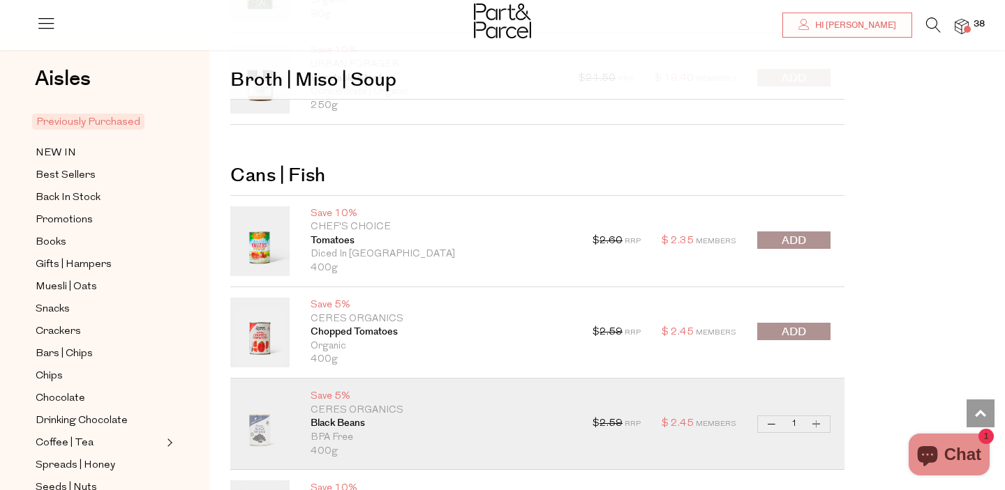
click at [793, 330] on span "submit" at bounding box center [793, 332] width 24 height 16
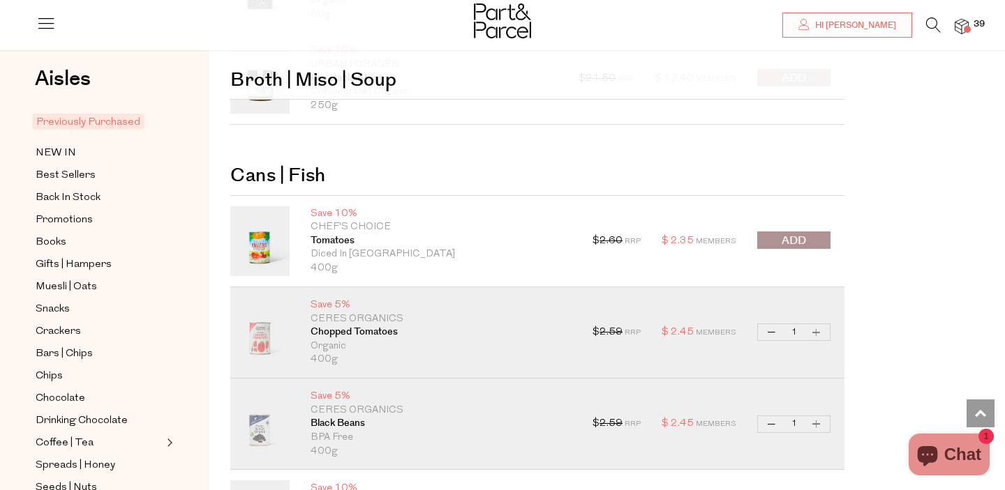
click at [823, 332] on button "Increase Chopped Tomatoes" at bounding box center [816, 332] width 17 height 16
type input "2"
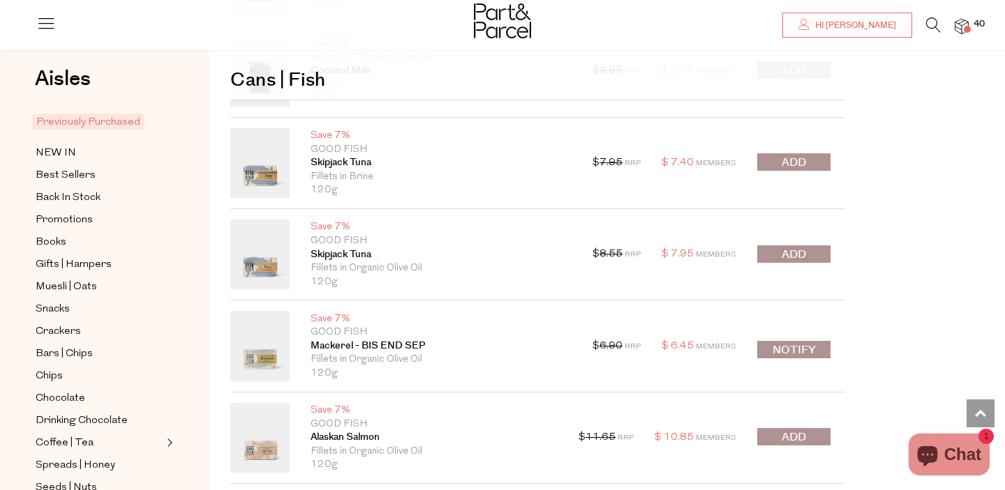
scroll to position [13060, 0]
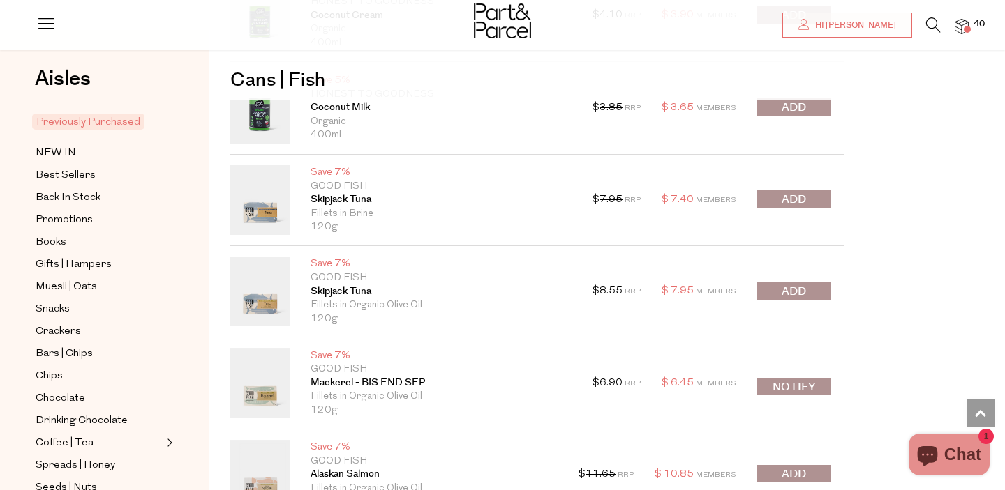
click at [776, 203] on button "submit" at bounding box center [793, 198] width 73 height 17
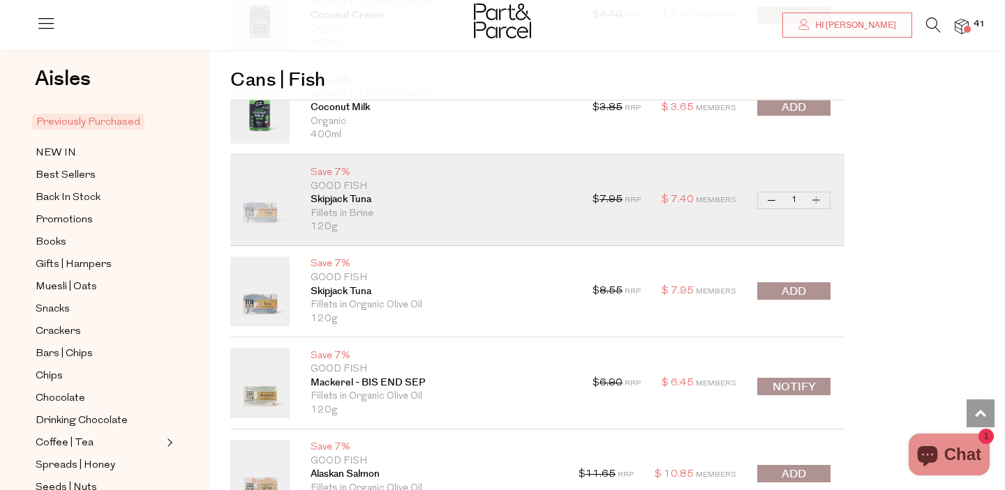
click at [823, 200] on button "Increase Skipjack Tuna" at bounding box center [816, 201] width 17 height 16
type input "2"
click at [822, 198] on button "Increase Skipjack Tuna" at bounding box center [816, 201] width 17 height 16
type input "3"
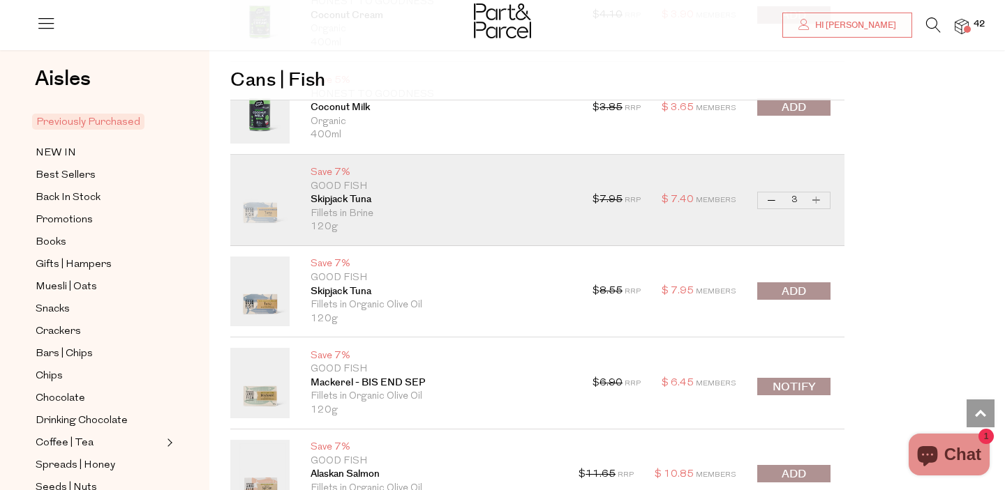
type input "3"
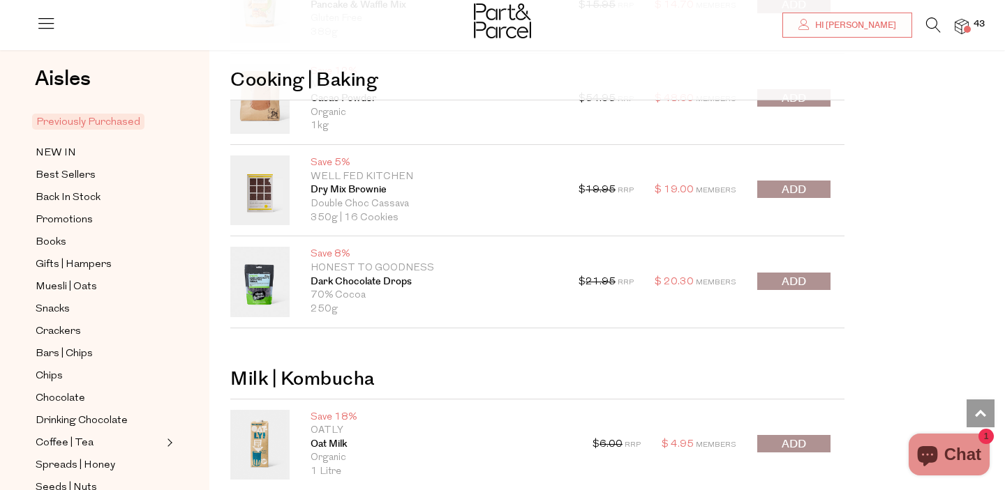
scroll to position [14521, 0]
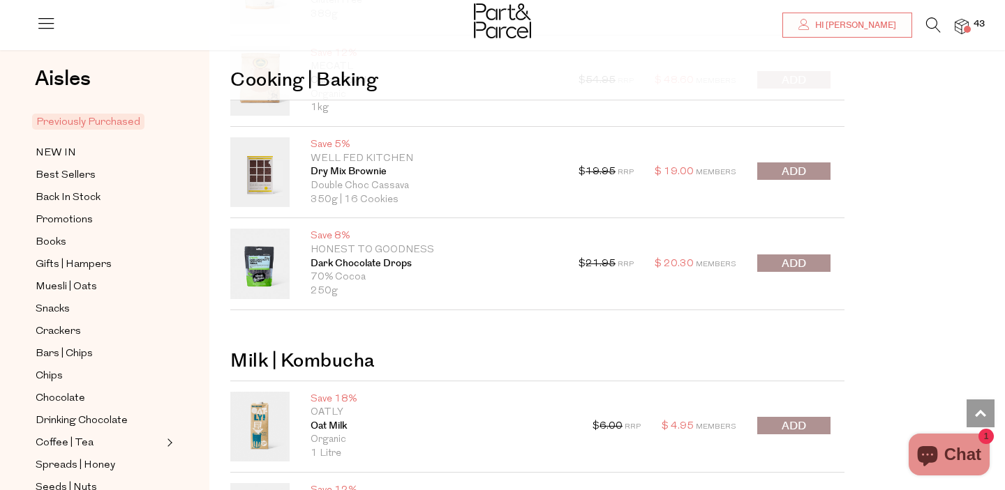
click at [773, 179] on div at bounding box center [793, 173] width 73 height 20
click at [804, 174] on span "submit" at bounding box center [793, 172] width 24 height 16
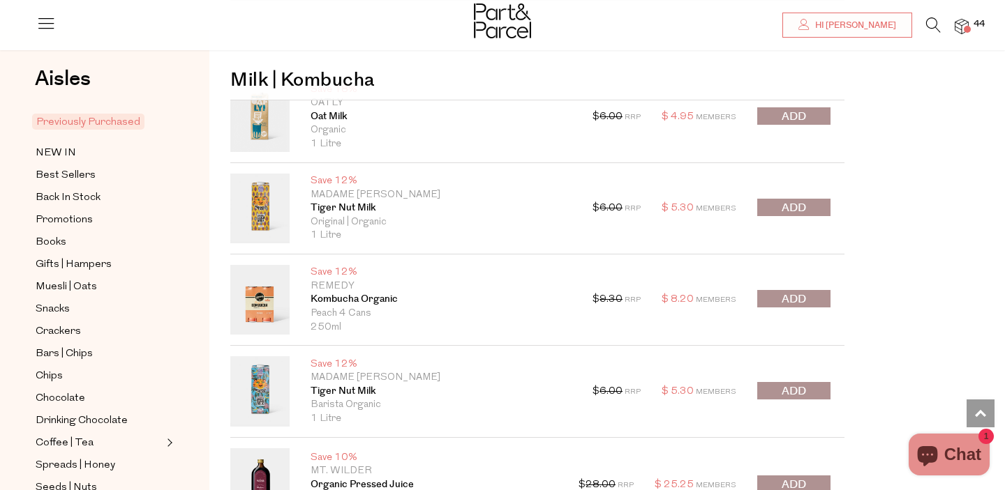
scroll to position [14832, 0]
click at [822, 218] on div "$ 6.00 RRP $ 5.30 Members Decrease Tiger Nut Milk 1 Increase Tiger Nut Milk 6 P…" at bounding box center [711, 208] width 238 height 70
click at [814, 200] on button "submit" at bounding box center [793, 206] width 73 height 17
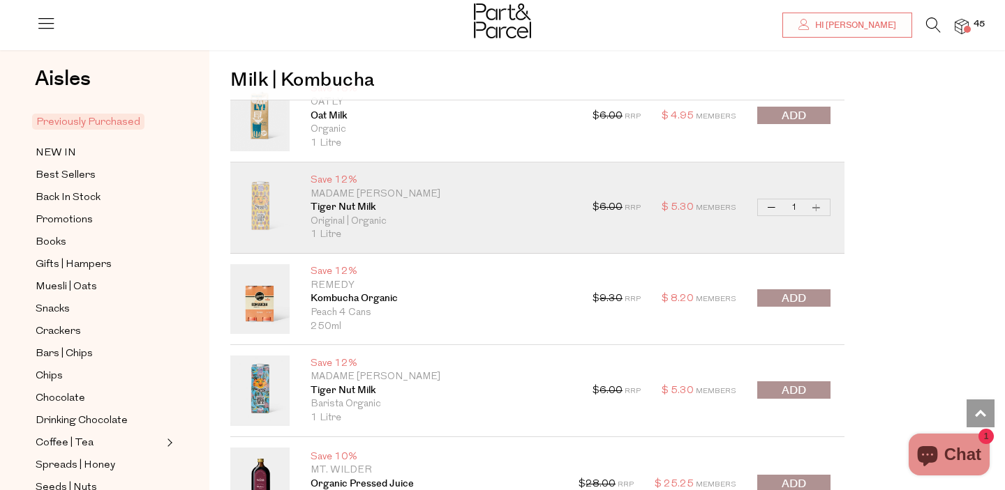
click at [814, 203] on button "Increase Tiger Nut Milk" at bounding box center [816, 208] width 17 height 16
type input "2"
click at [814, 203] on button "Increase Tiger Nut Milk" at bounding box center [816, 208] width 17 height 16
type input "3"
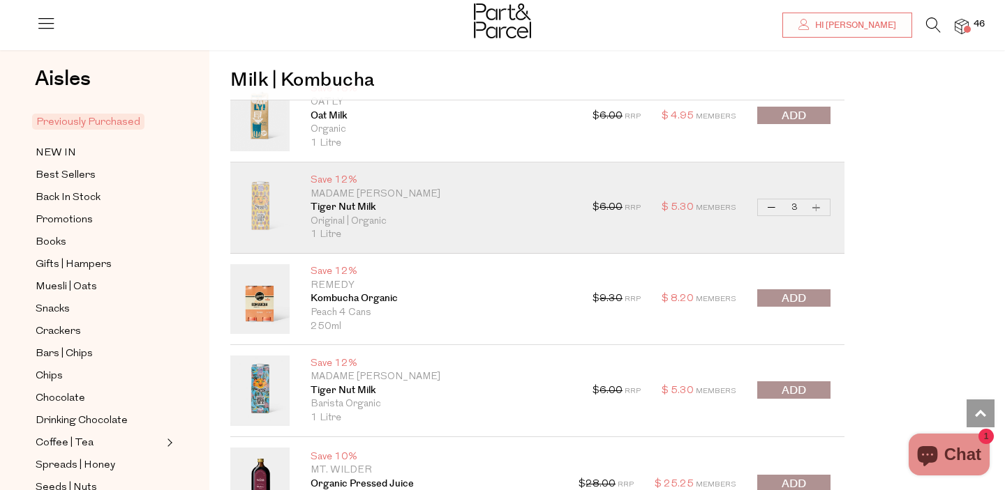
type input "3"
click at [814, 203] on button "Increase Tiger Nut Milk" at bounding box center [816, 208] width 17 height 16
type input "5"
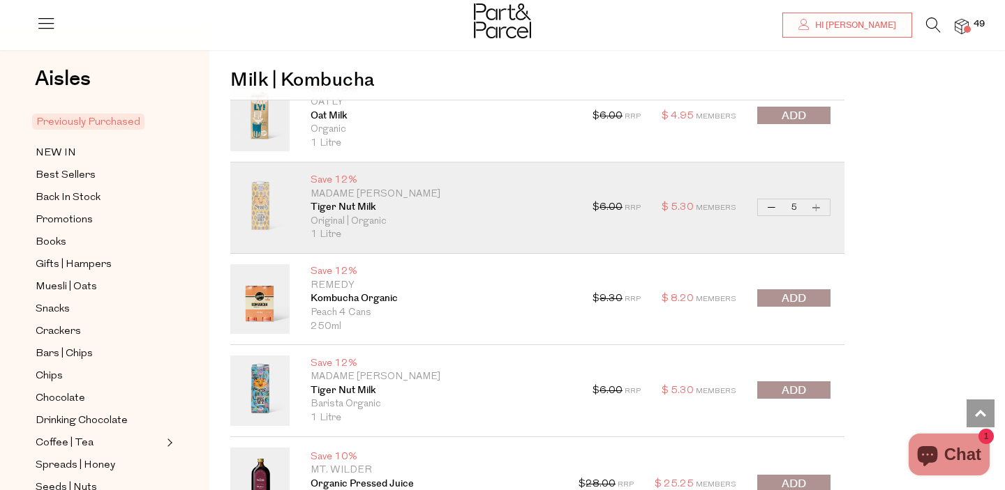
click at [780, 391] on button "submit" at bounding box center [793, 390] width 73 height 17
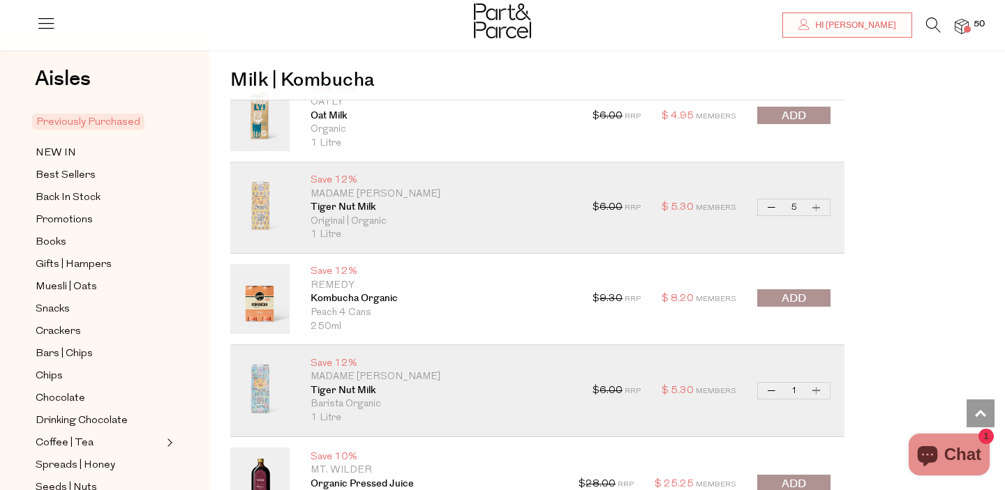
click at [826, 385] on quantity-input "Decrease Tiger Nut Milk 1 Increase Tiger Nut Milk" at bounding box center [793, 390] width 73 height 17
click at [813, 390] on button "Increase Tiger Nut Milk" at bounding box center [816, 391] width 17 height 16
type input "2"
click at [813, 390] on button "Increase Tiger Nut Milk" at bounding box center [816, 391] width 17 height 16
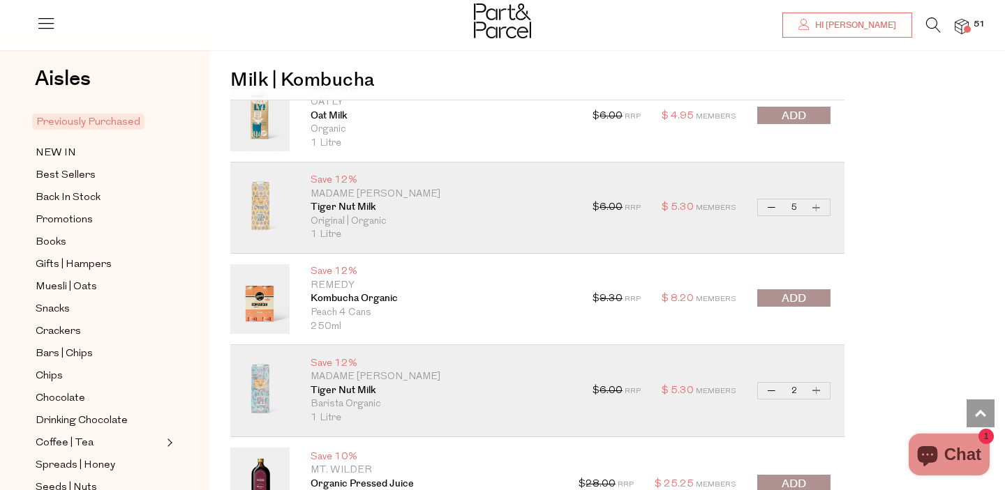
type input "3"
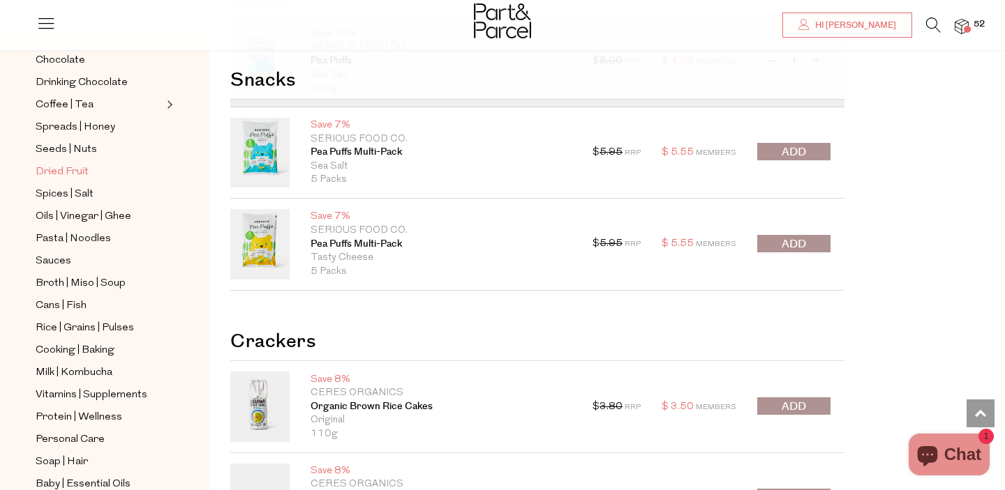
scroll to position [2641, 0]
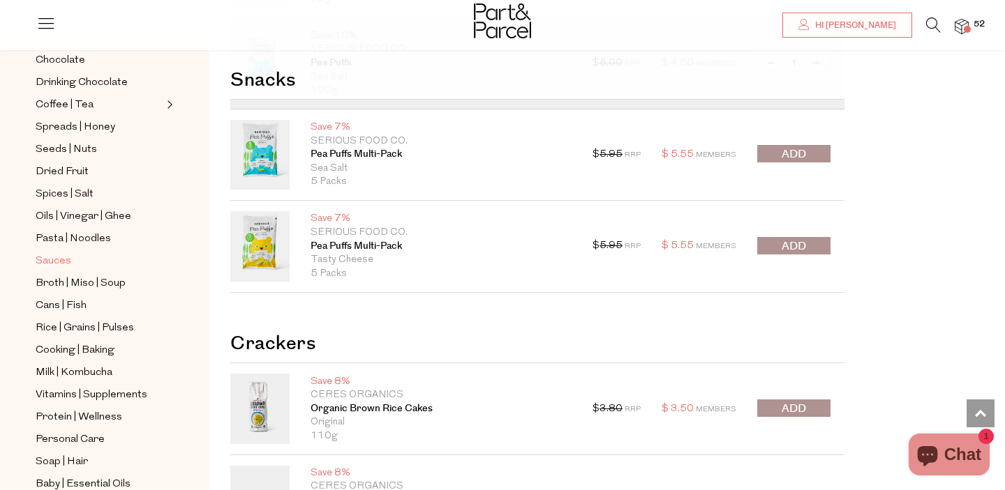
click at [64, 262] on span "Sauces" at bounding box center [54, 261] width 36 height 17
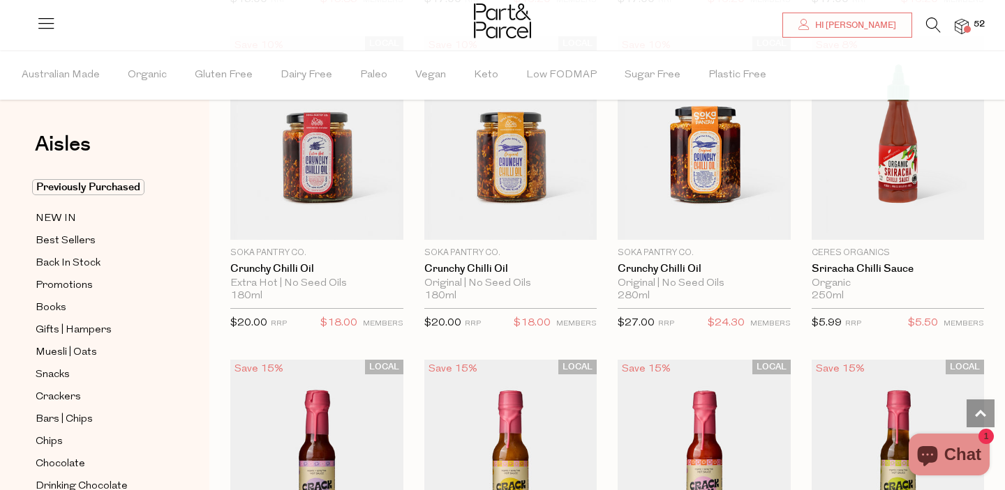
scroll to position [2085, 0]
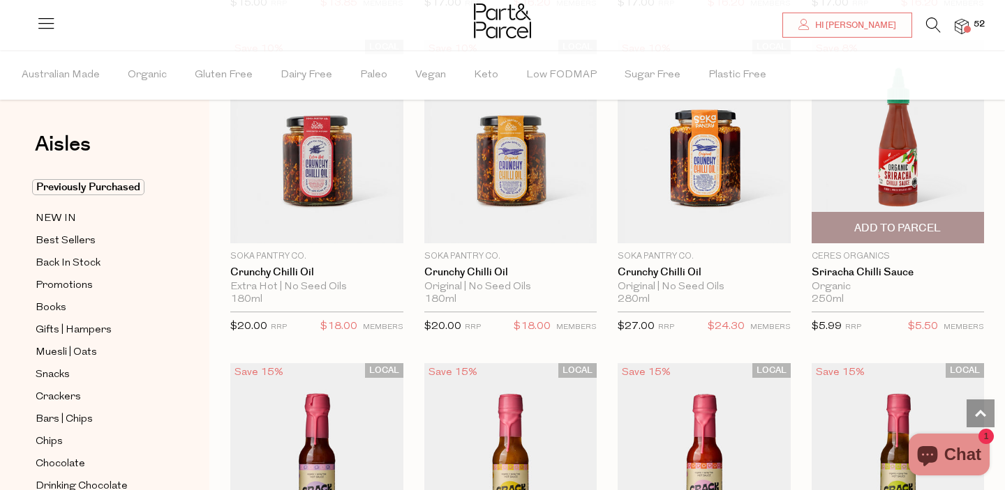
click at [929, 160] on img at bounding box center [897, 142] width 173 height 204
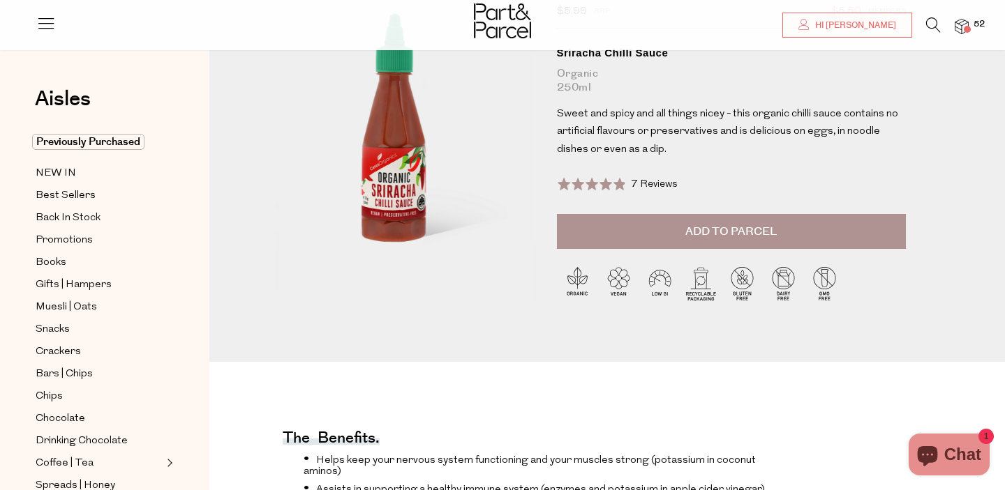
scroll to position [117, 0]
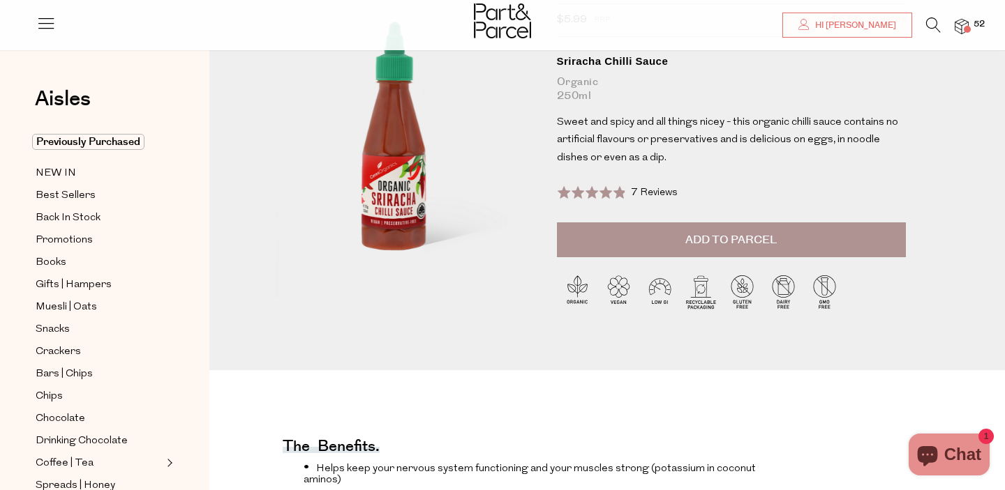
click at [671, 241] on button "Add to Parcel" at bounding box center [731, 240] width 349 height 35
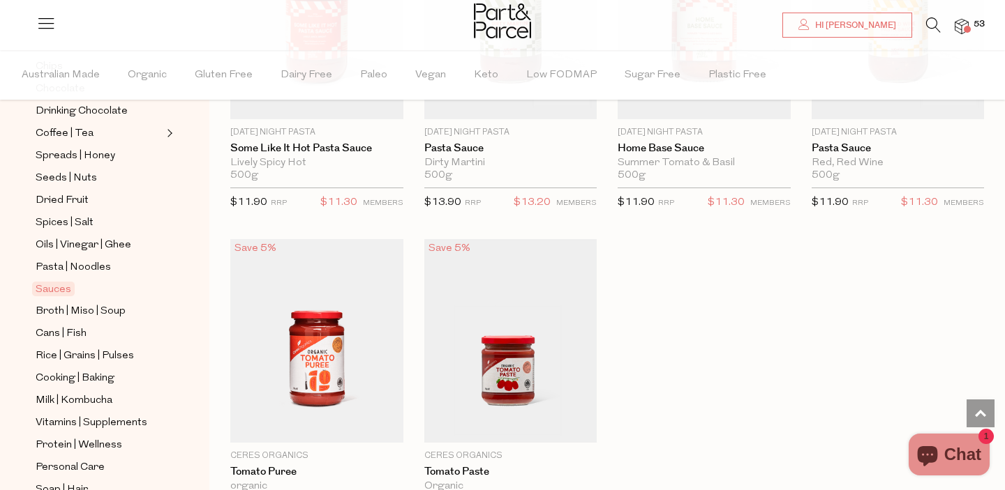
scroll to position [5147, 0]
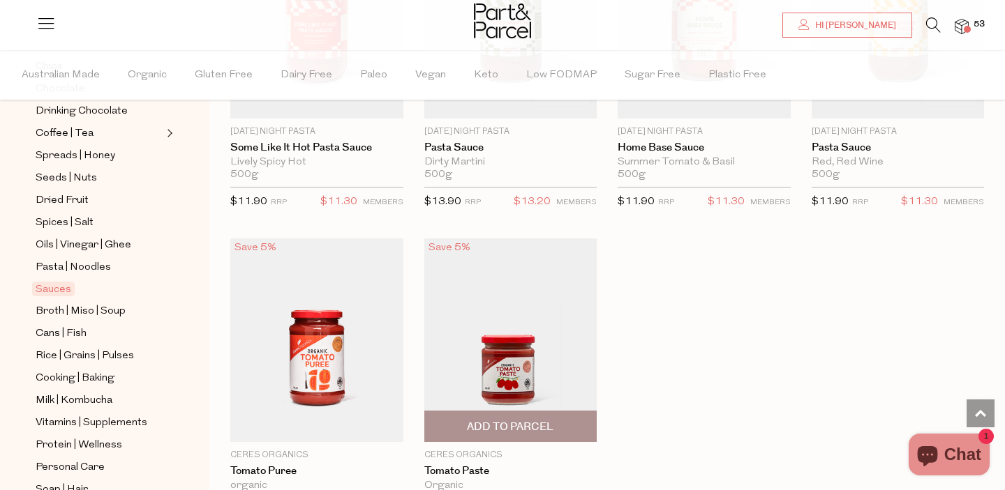
click at [549, 426] on span "Add To Parcel" at bounding box center [510, 427] width 87 height 15
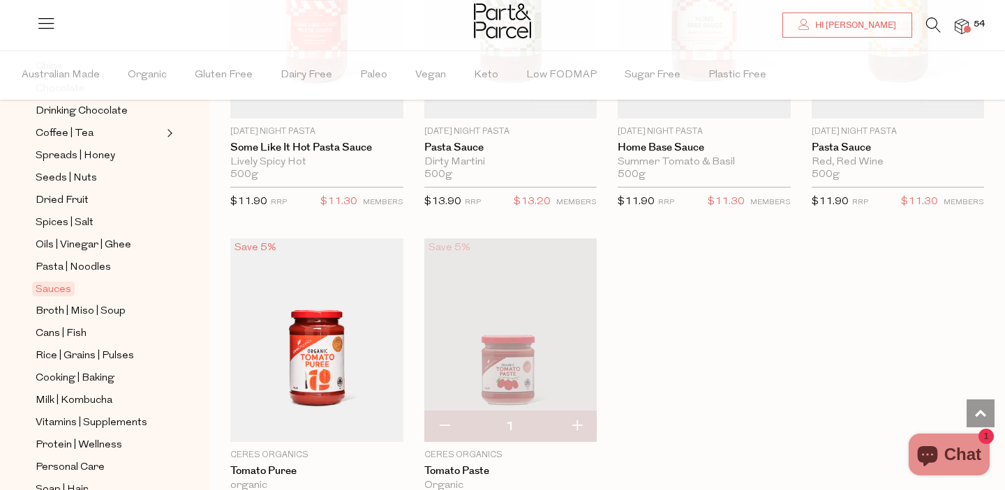
click at [583, 425] on button "button" at bounding box center [577, 427] width 40 height 31
type input "2"
click at [583, 425] on button "button" at bounding box center [577, 427] width 40 height 31
type input "3"
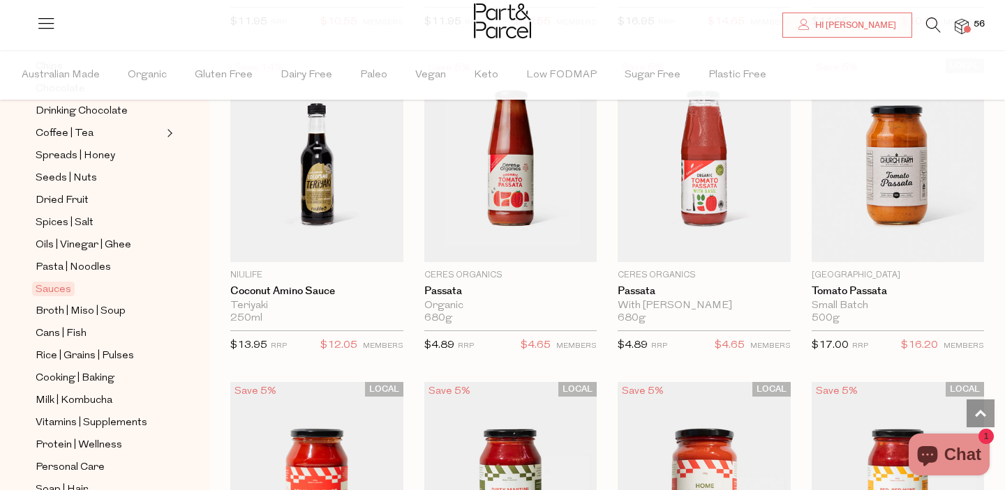
scroll to position [4679, 0]
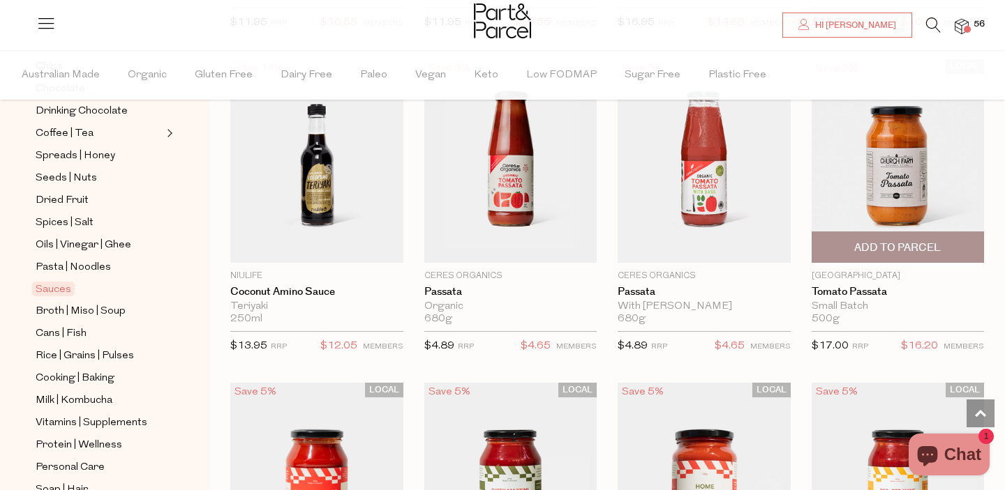
click at [924, 254] on span "Add To Parcel" at bounding box center [897, 248] width 87 height 15
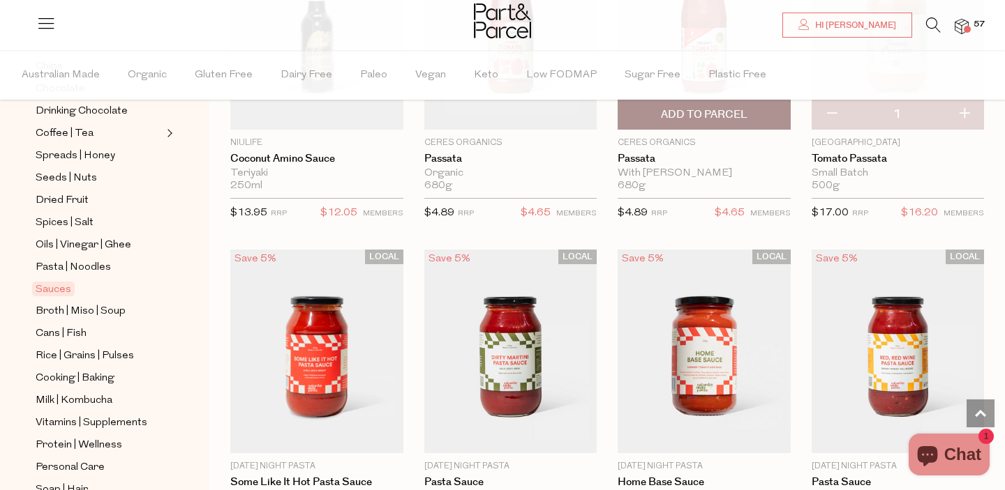
scroll to position [4888, 0]
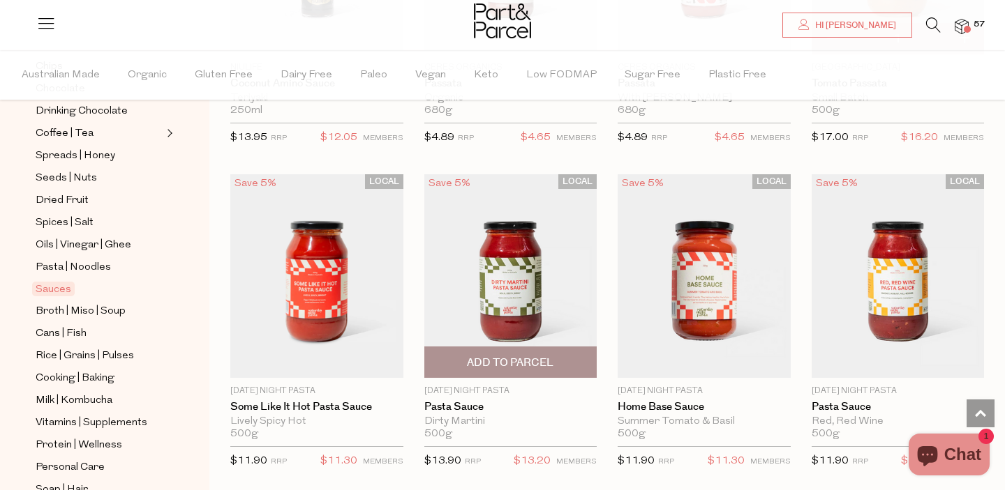
click at [536, 364] on span "Add To Parcel" at bounding box center [510, 363] width 87 height 15
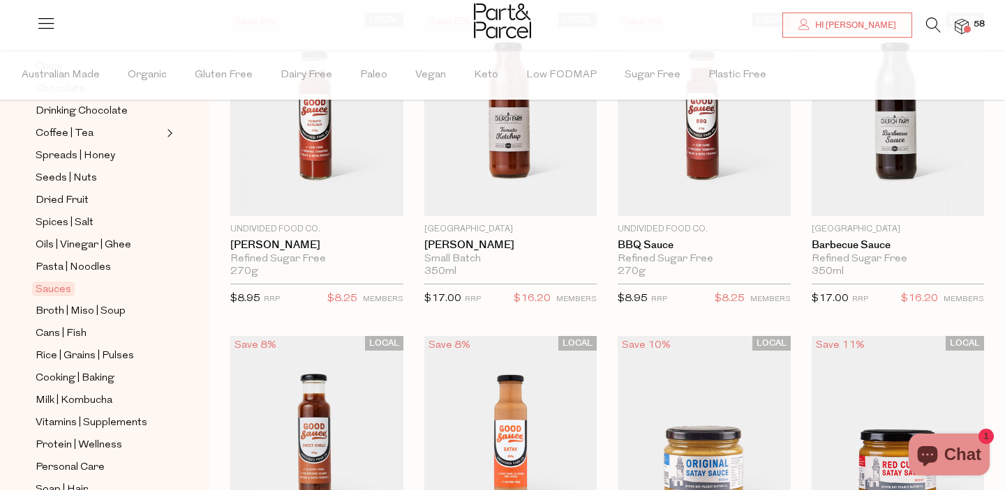
scroll to position [0, 0]
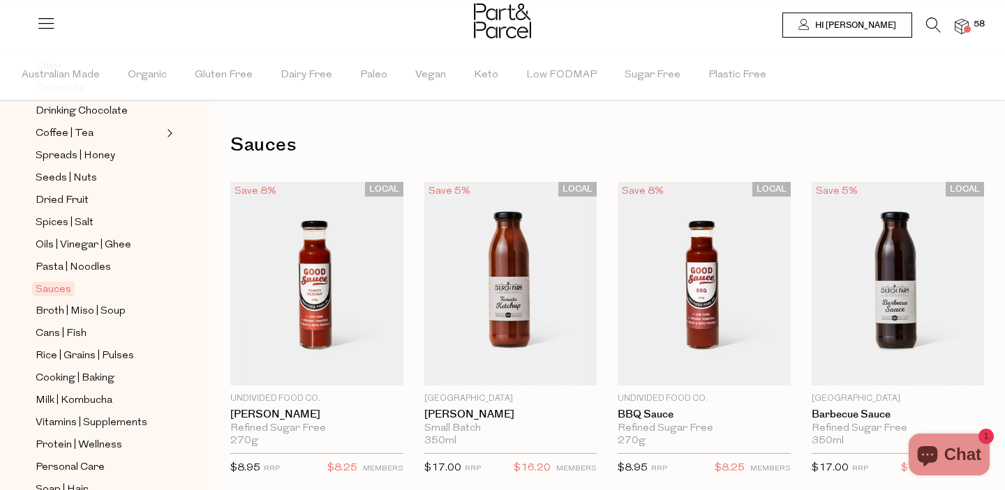
click at [933, 27] on icon at bounding box center [933, 24] width 15 height 15
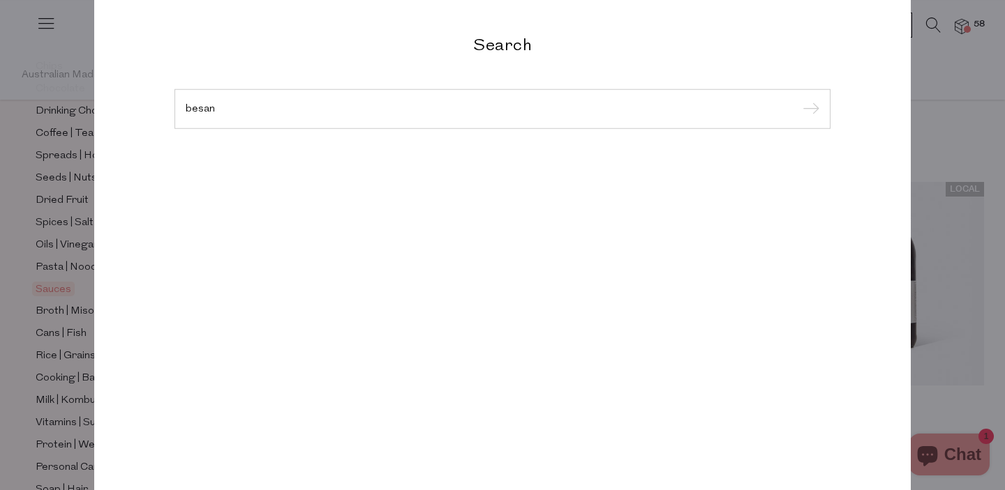
type input "besan"
click at [798, 99] on input "submit" at bounding box center [808, 109] width 21 height 21
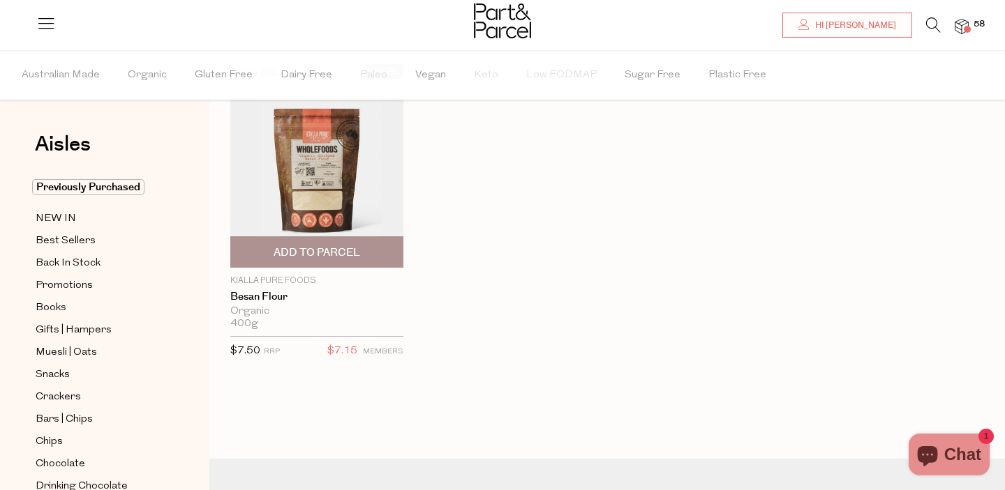
scroll to position [97, 0]
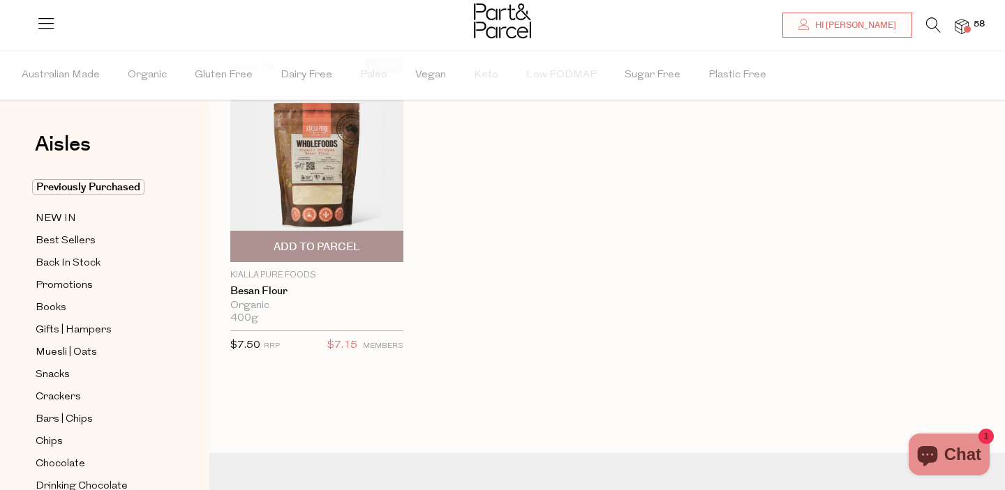
click at [325, 257] on span "Add To Parcel" at bounding box center [316, 247] width 165 height 30
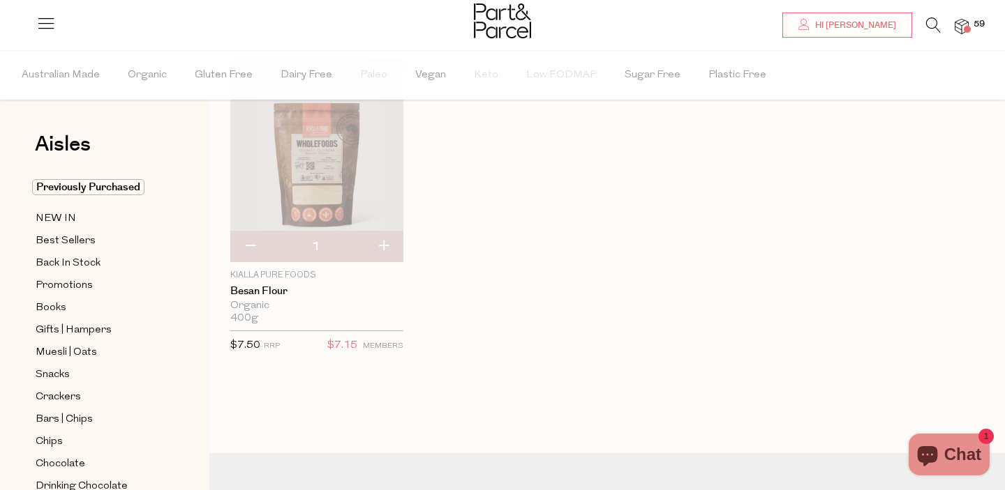
click at [386, 252] on button "button" at bounding box center [383, 247] width 40 height 31
type input "2"
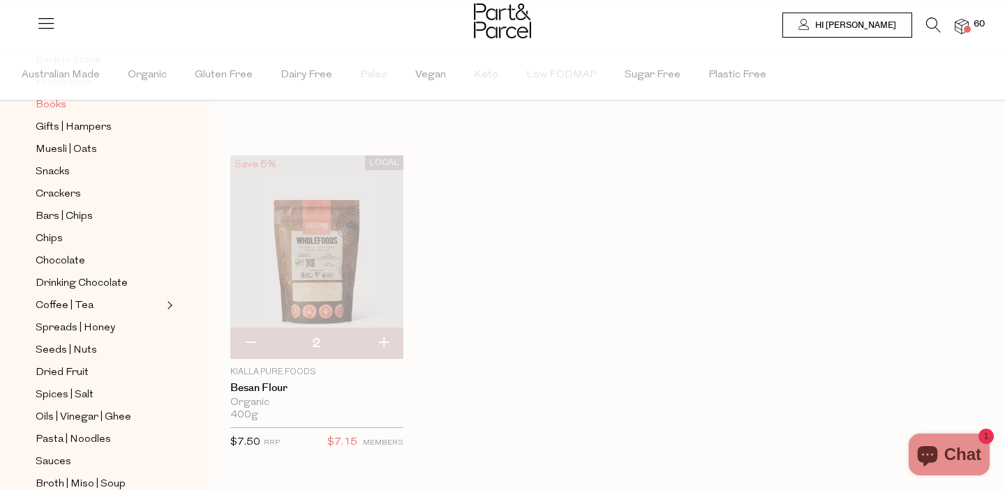
scroll to position [0, 0]
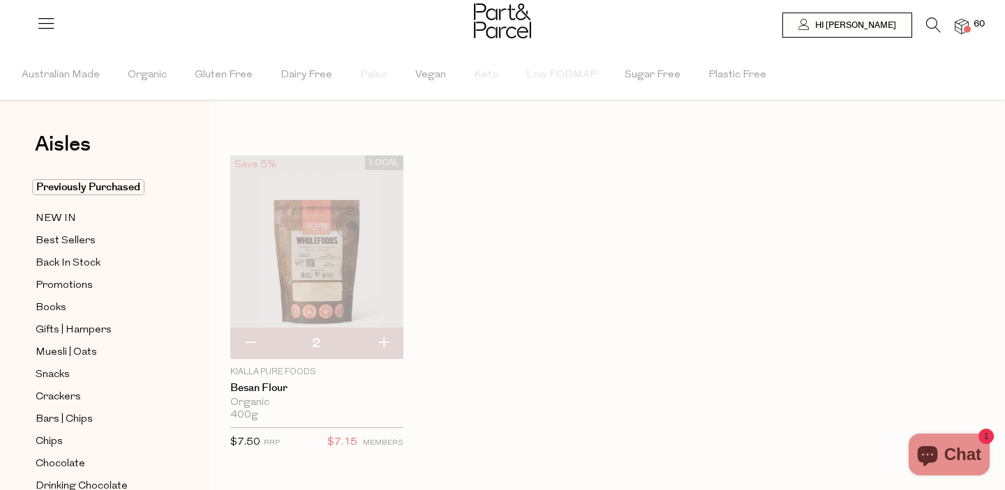
click at [933, 22] on icon at bounding box center [933, 24] width 15 height 15
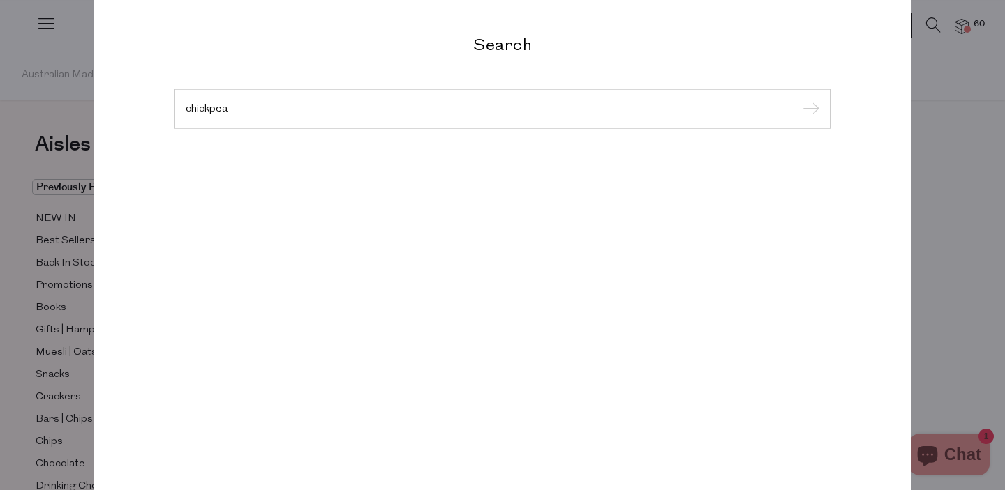
type input "chickpea"
click at [798, 99] on input "submit" at bounding box center [808, 109] width 21 height 21
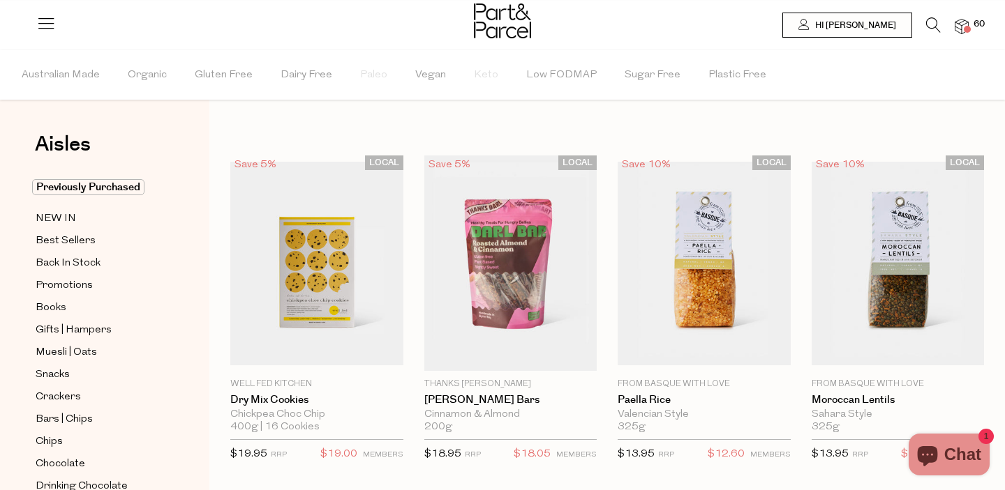
click at [933, 25] on icon at bounding box center [933, 24] width 15 height 15
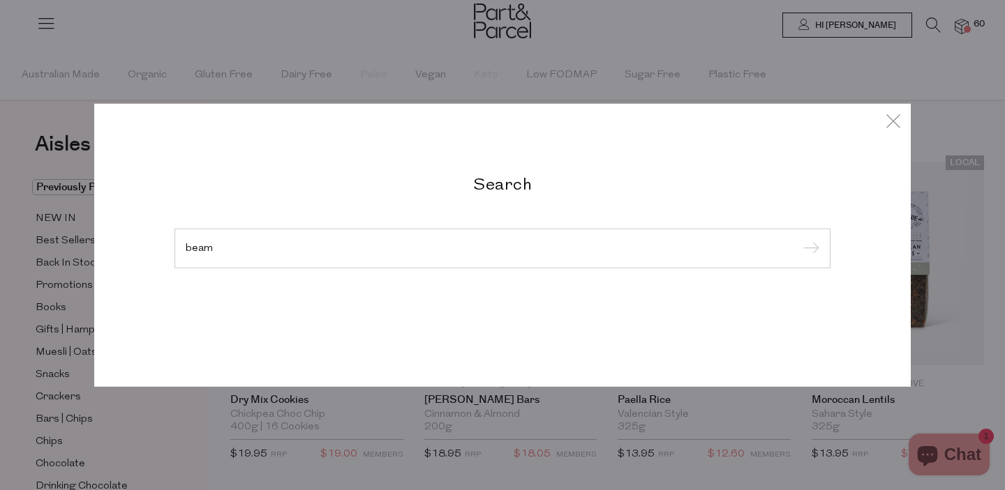
type input "beam"
click at [798, 239] on input "submit" at bounding box center [808, 249] width 21 height 21
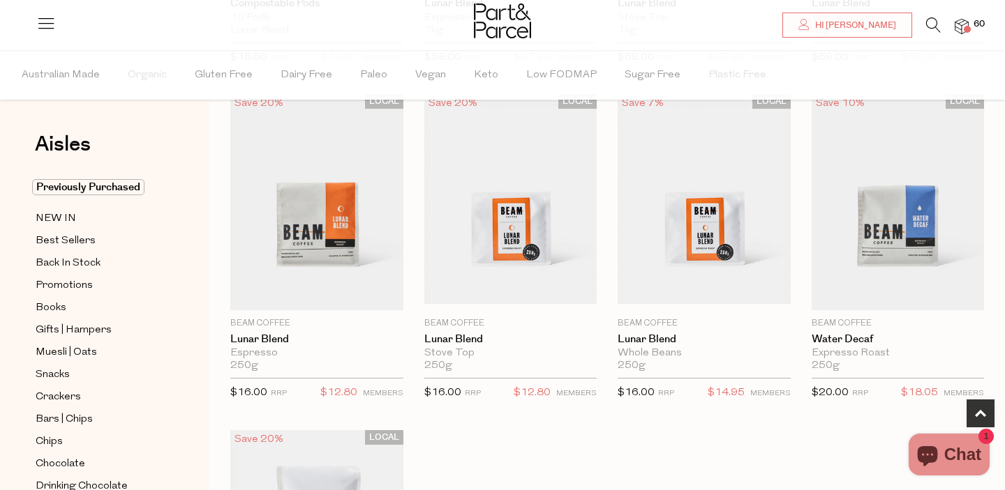
scroll to position [402, 0]
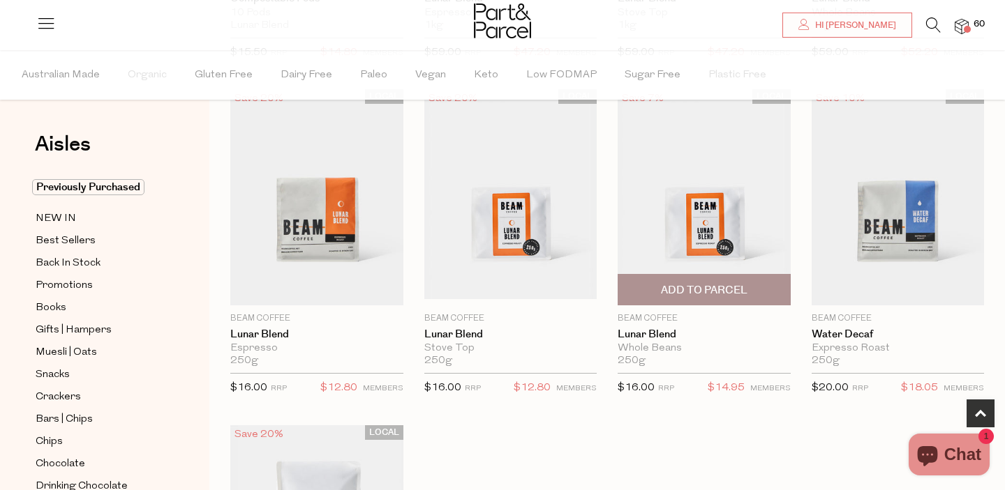
click at [701, 285] on span "Add To Parcel" at bounding box center [704, 290] width 87 height 15
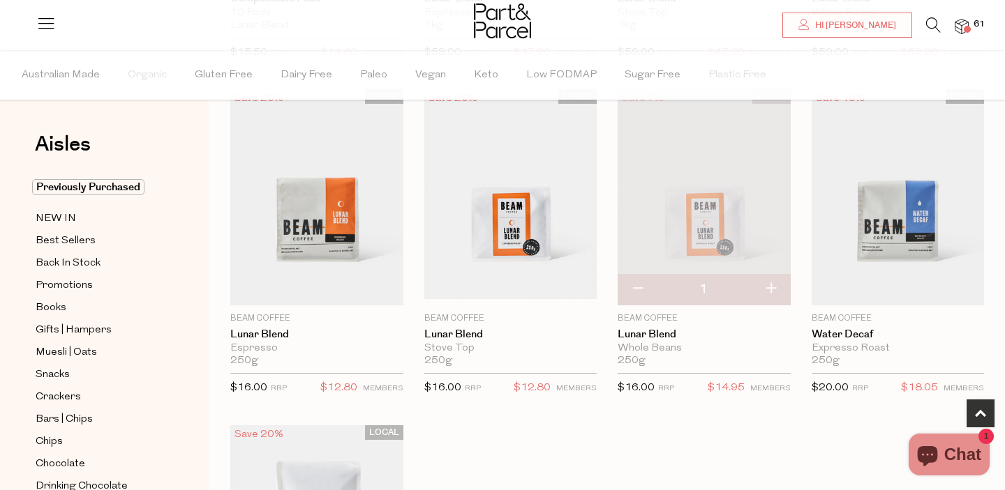
click at [779, 290] on button "button" at bounding box center [771, 289] width 40 height 31
type input "2"
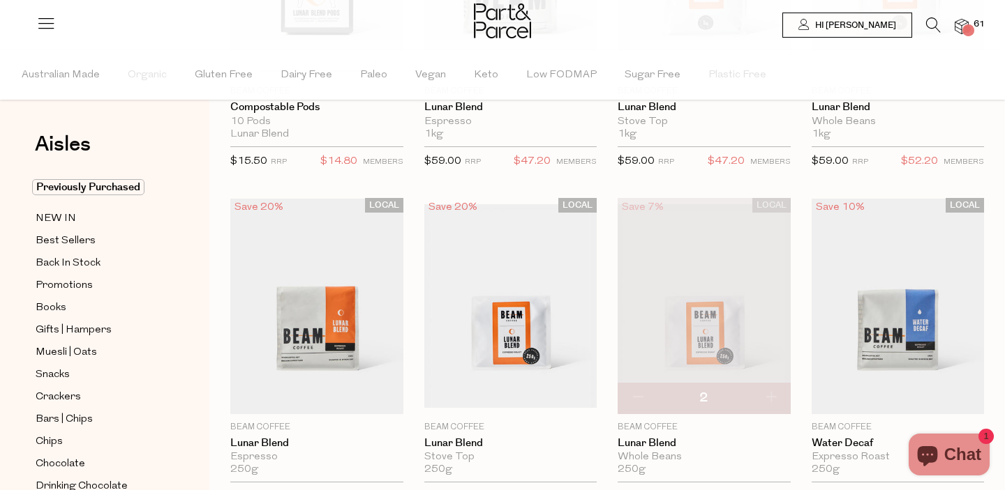
scroll to position [0, 0]
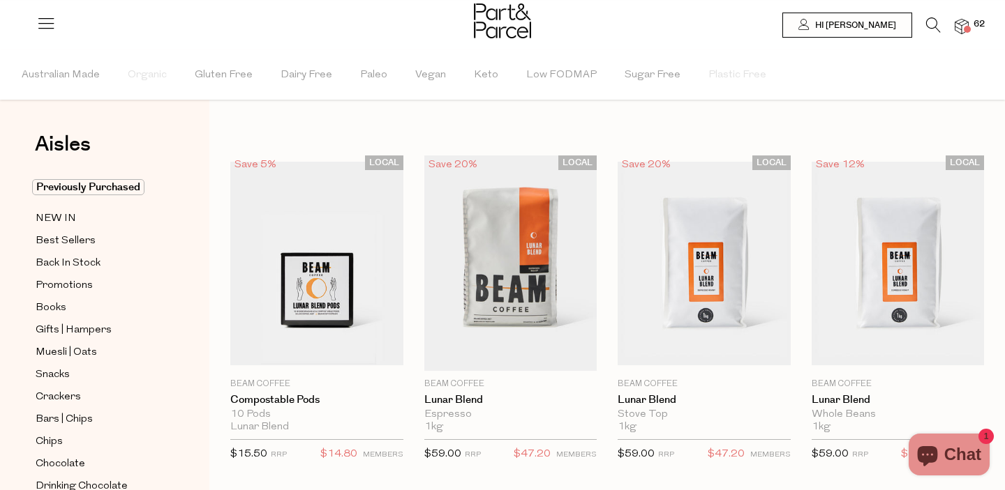
click at [926, 20] on icon at bounding box center [933, 24] width 15 height 15
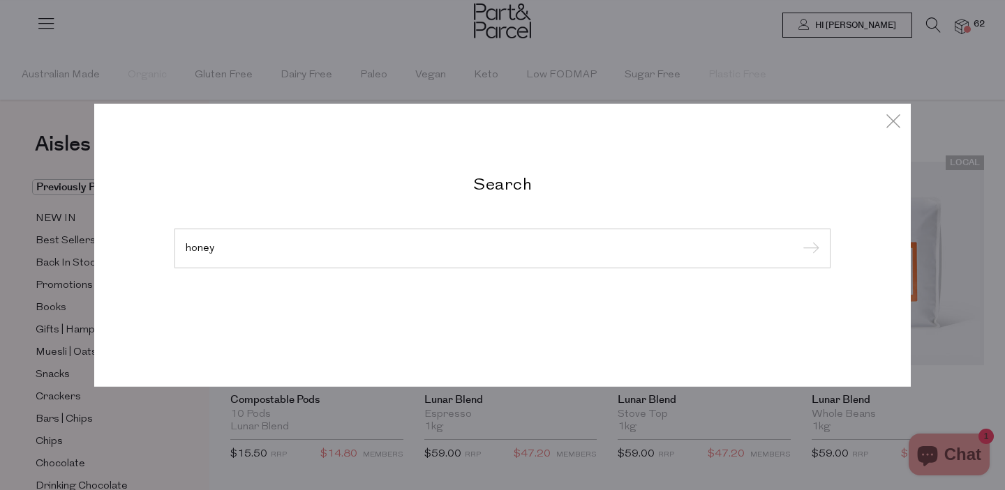
type input "honey"
click at [798, 239] on input "submit" at bounding box center [808, 249] width 21 height 21
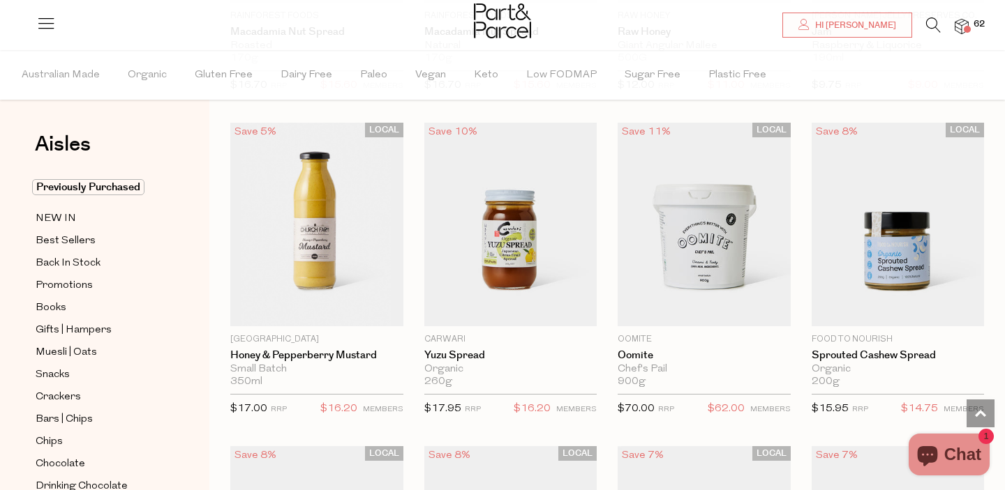
scroll to position [1703, 0]
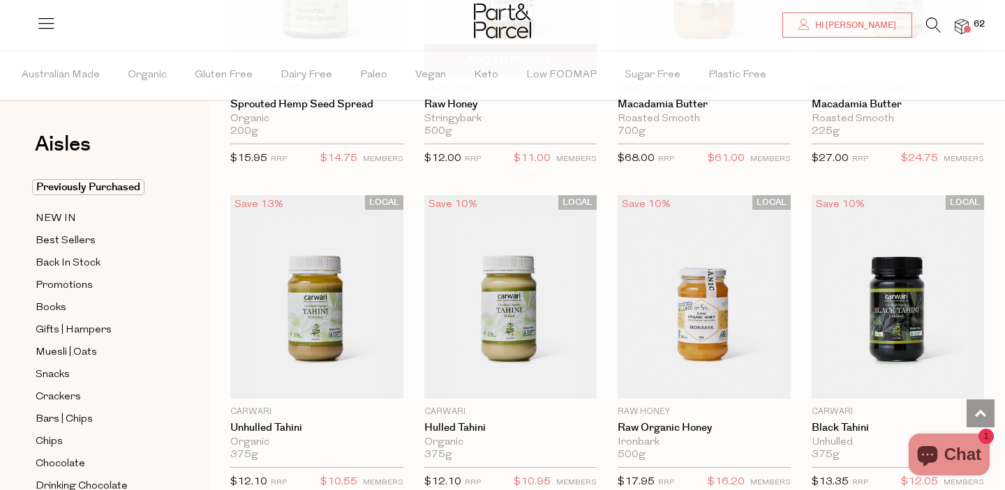
scroll to position [2611, 0]
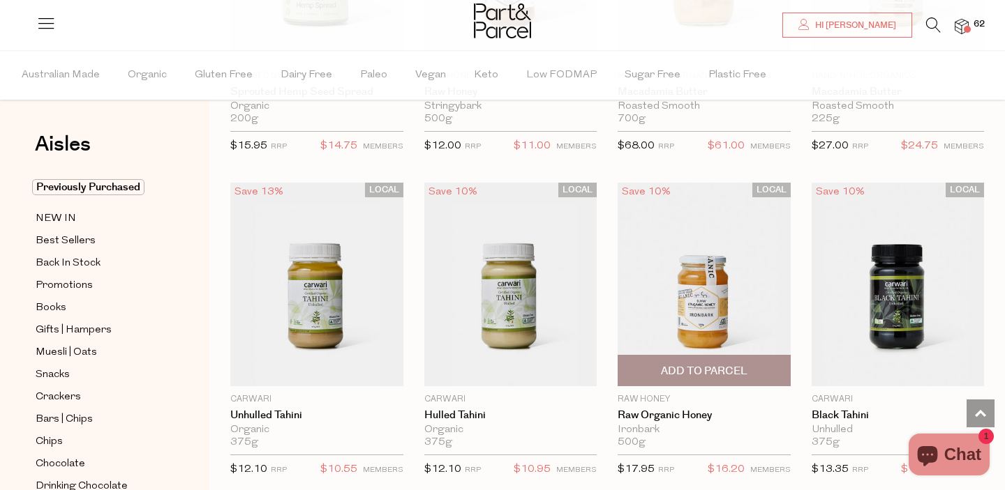
click at [689, 382] on span "Add To Parcel" at bounding box center [704, 371] width 165 height 30
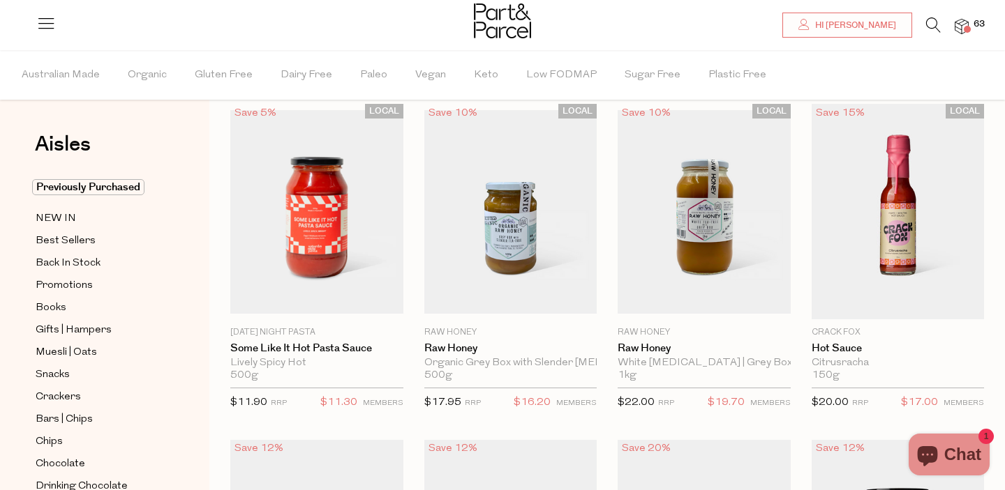
scroll to position [0, 0]
